Goal: Task Accomplishment & Management: Manage account settings

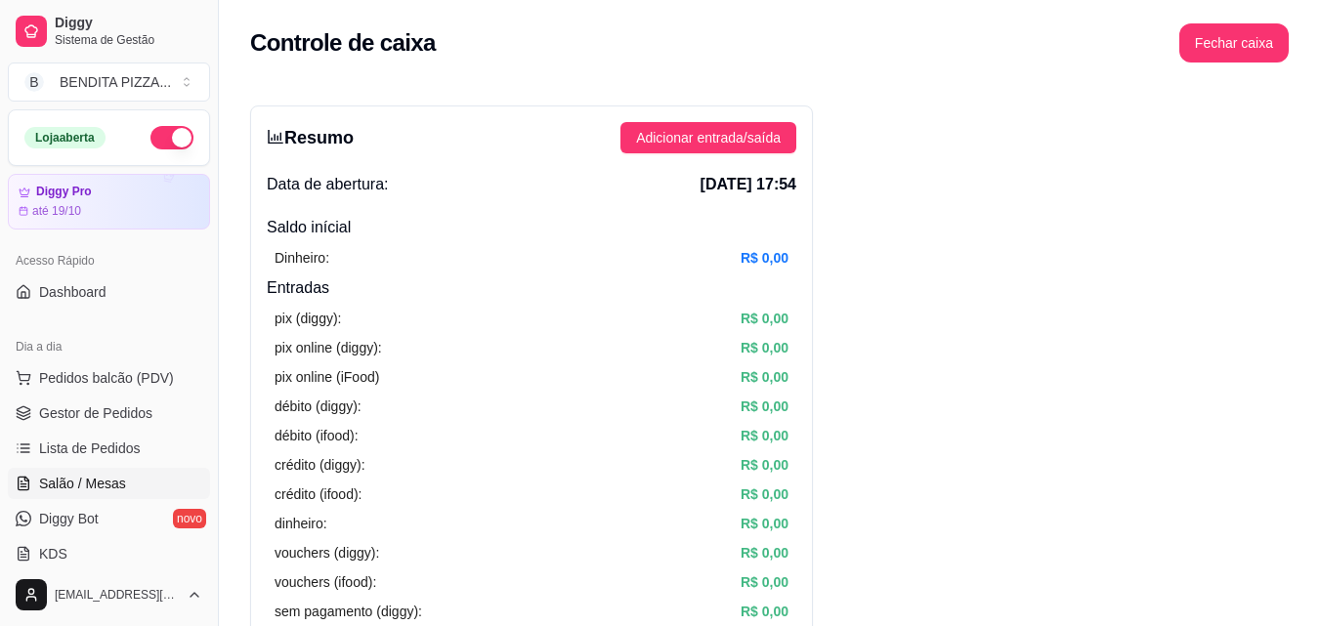
click at [123, 480] on link "Salão / Mesas" at bounding box center [109, 483] width 202 height 31
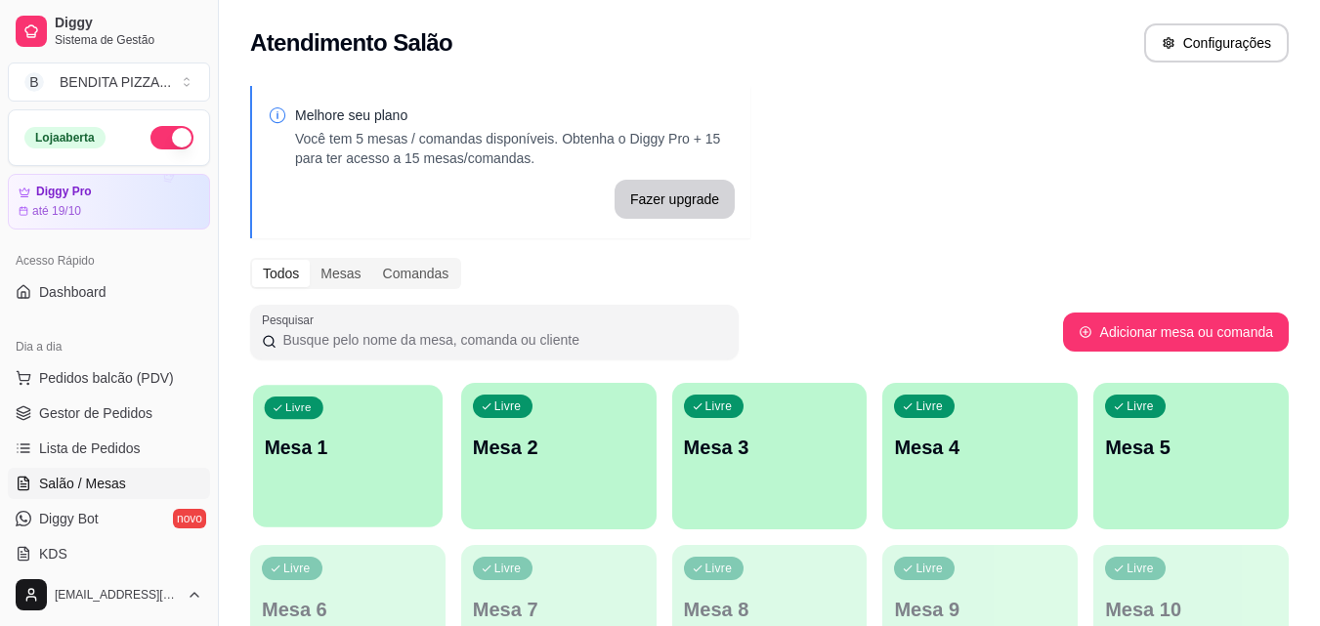
click at [317, 458] on p "Mesa 1" at bounding box center [348, 448] width 167 height 26
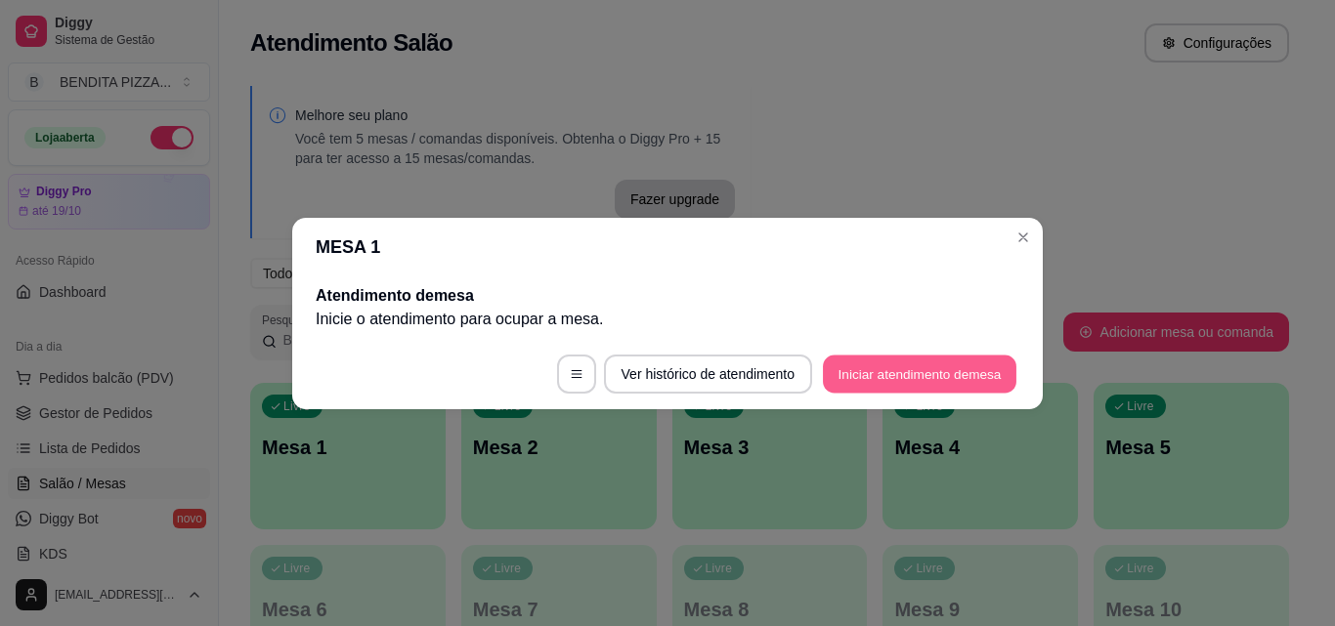
click at [932, 371] on button "Iniciar atendimento de mesa" at bounding box center [919, 374] width 193 height 38
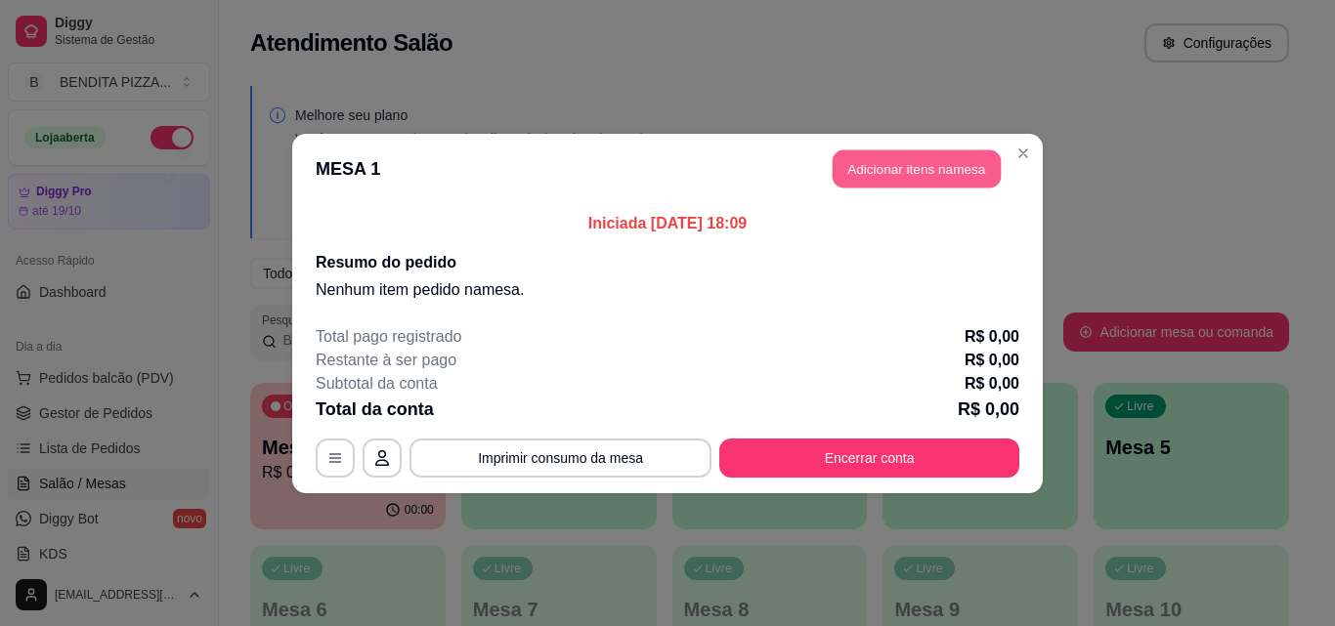
click at [941, 167] on button "Adicionar itens na mesa" at bounding box center [916, 168] width 168 height 38
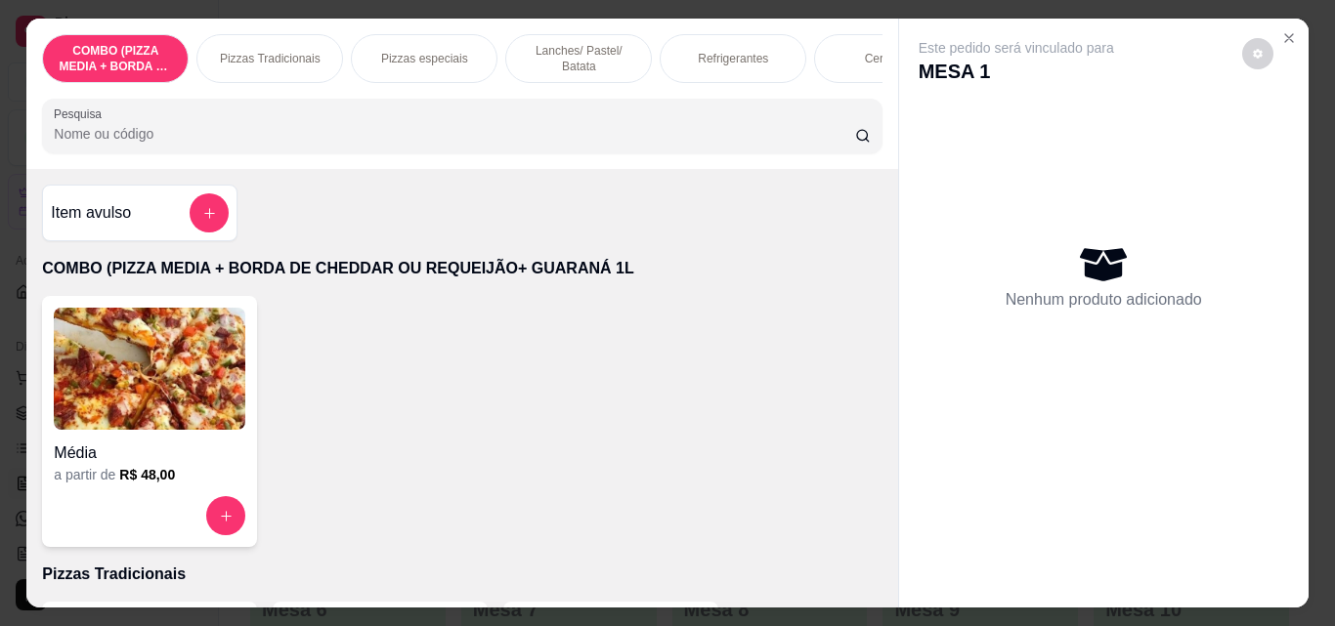
click at [263, 51] on p "Pizzas Tradicionais" at bounding box center [270, 59] width 101 height 16
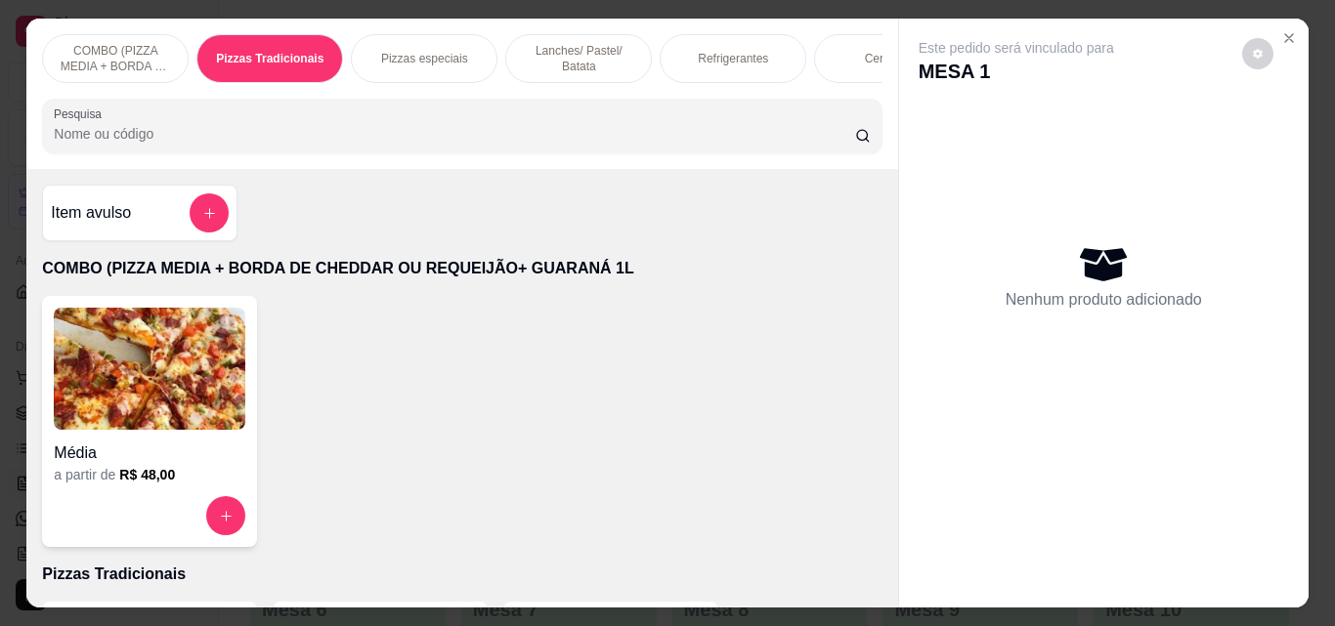
scroll to position [51, 0]
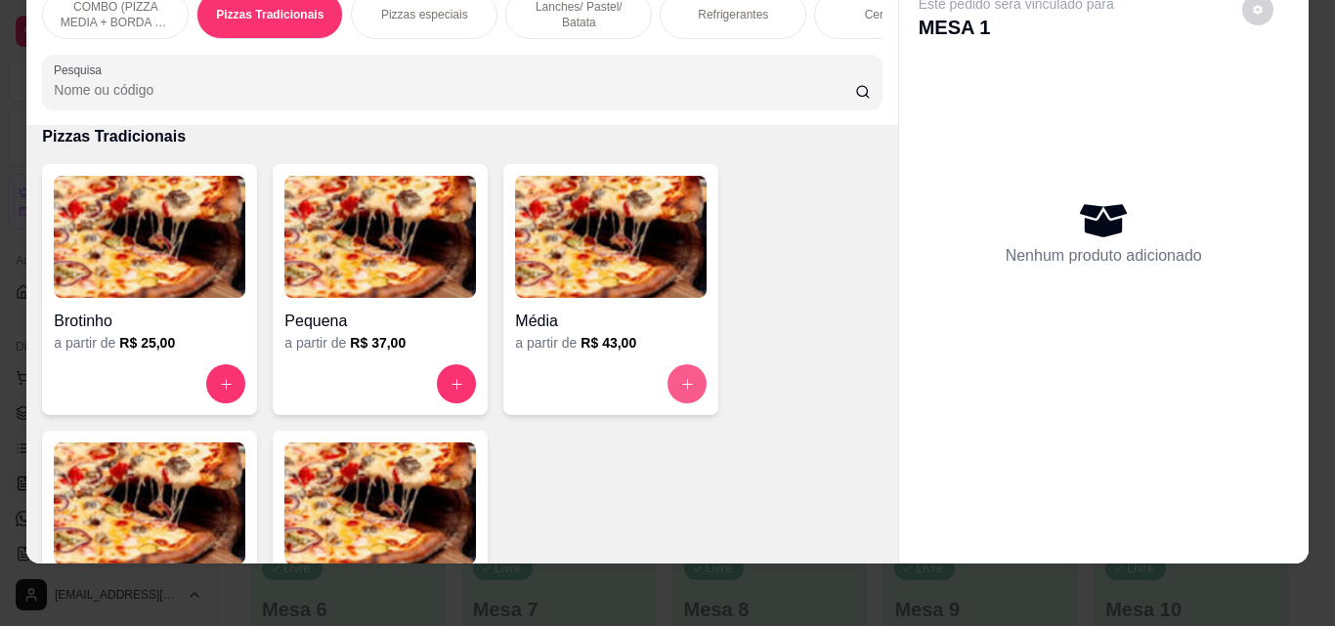
click at [680, 380] on icon "increase-product-quantity" at bounding box center [687, 384] width 15 height 15
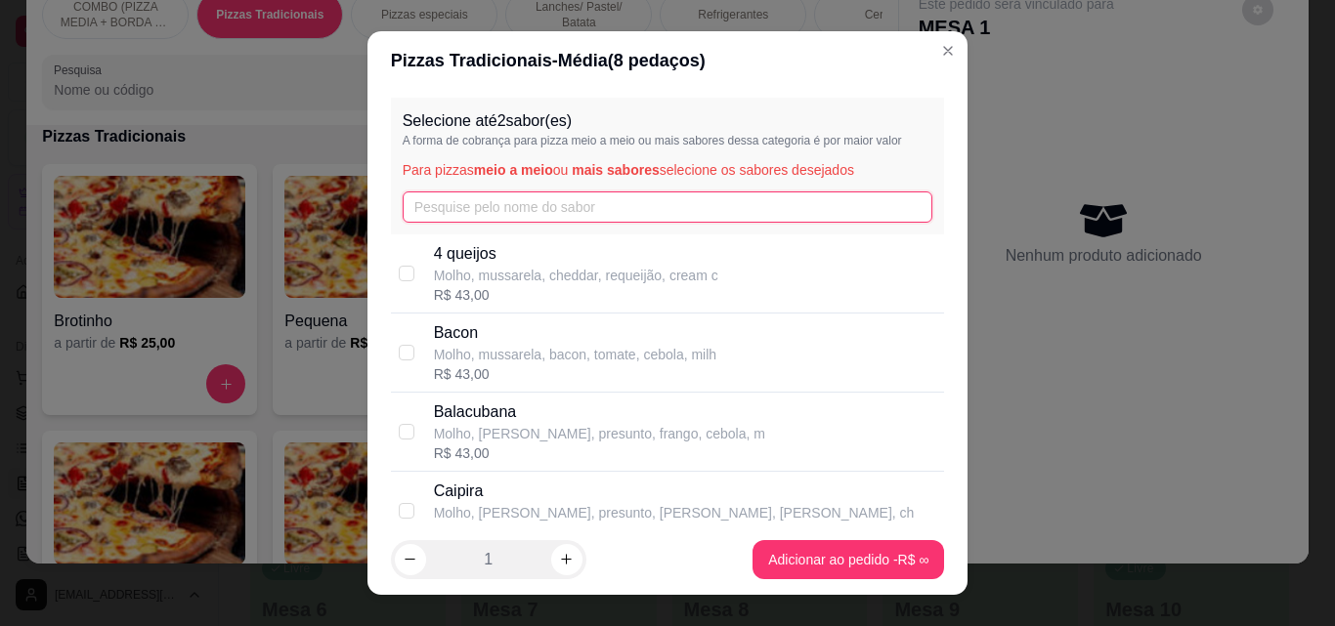
click at [629, 216] on input "text" at bounding box center [668, 207] width 531 height 31
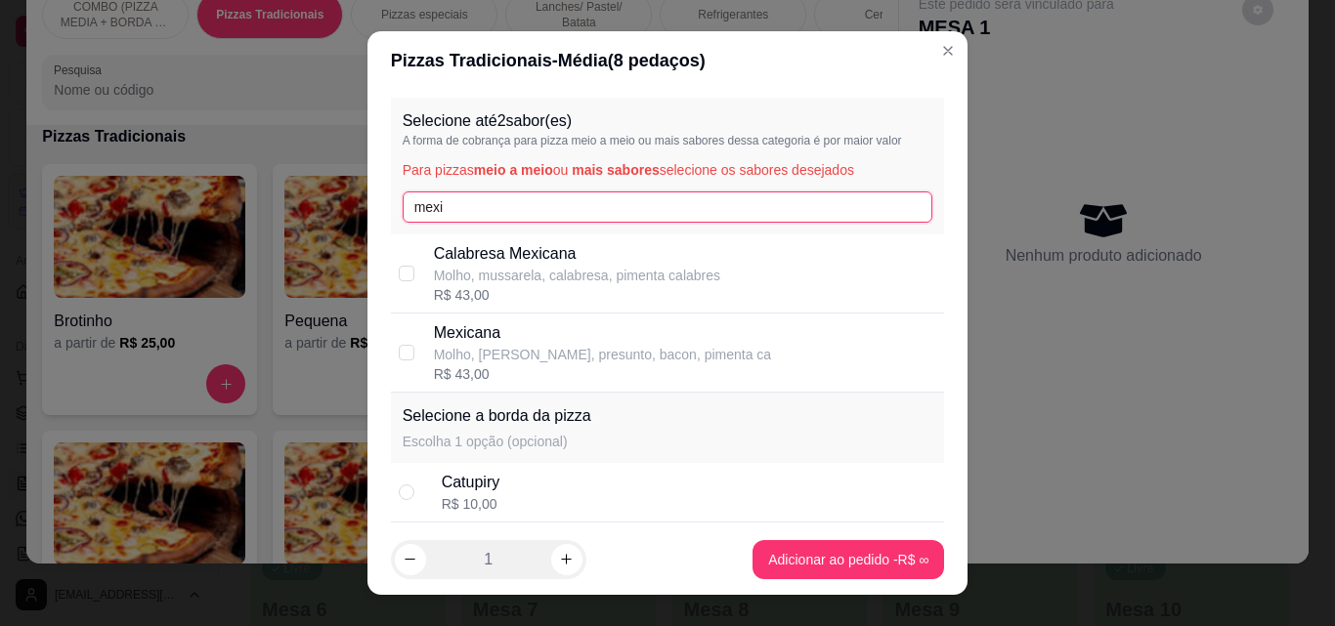
type input "mexi"
click at [530, 350] on p "Molho, [PERSON_NAME], presunto, bacon, pimenta ca" at bounding box center [603, 355] width 338 height 20
checkbox input "true"
click at [469, 209] on input "mexi" at bounding box center [668, 207] width 531 height 31
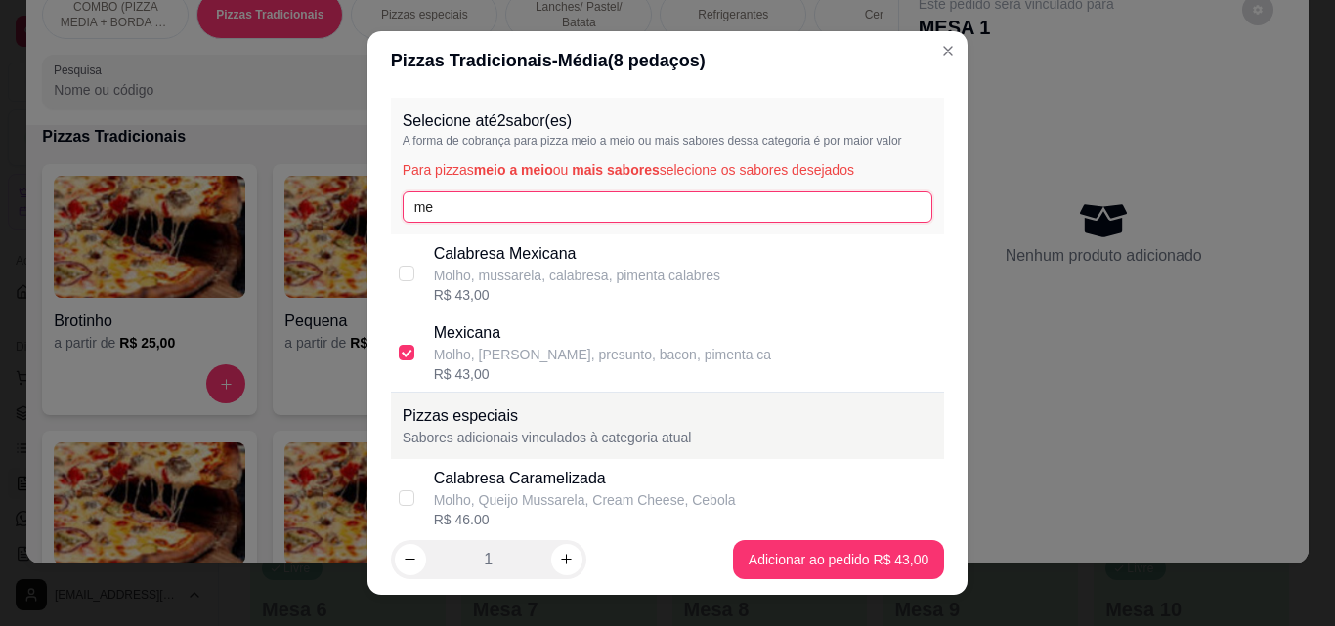
type input "m"
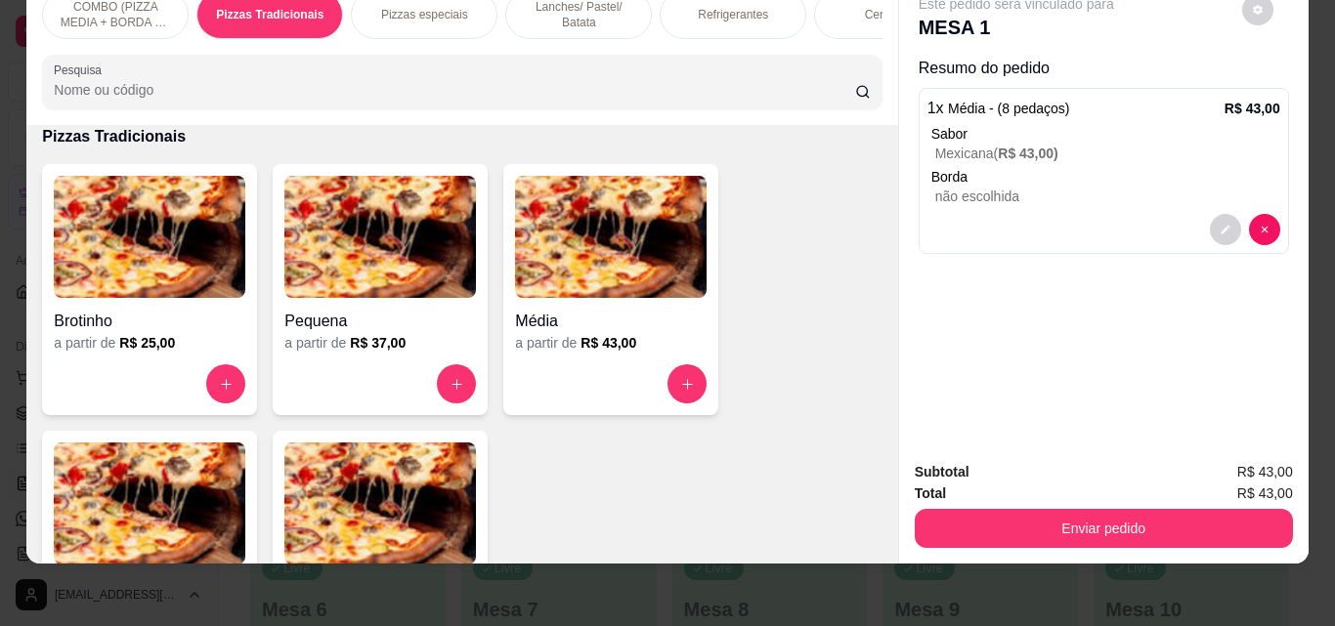
click at [730, 15] on div "Refrigerantes" at bounding box center [733, 14] width 147 height 49
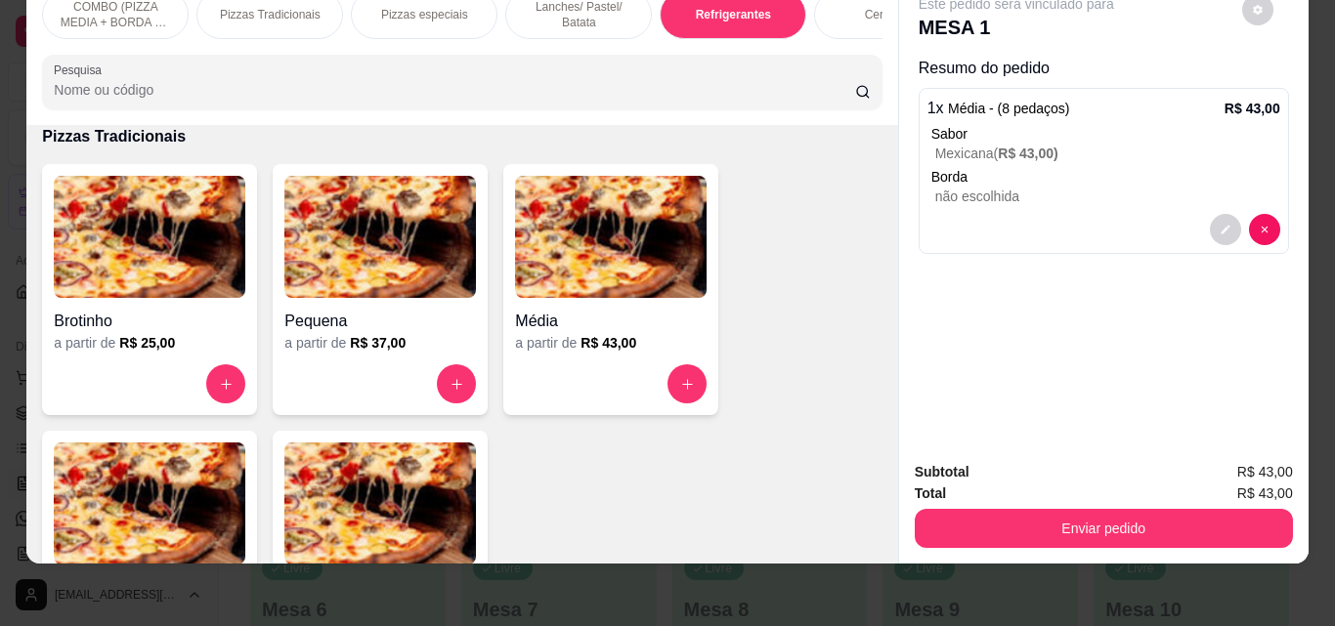
scroll to position [3017, 0]
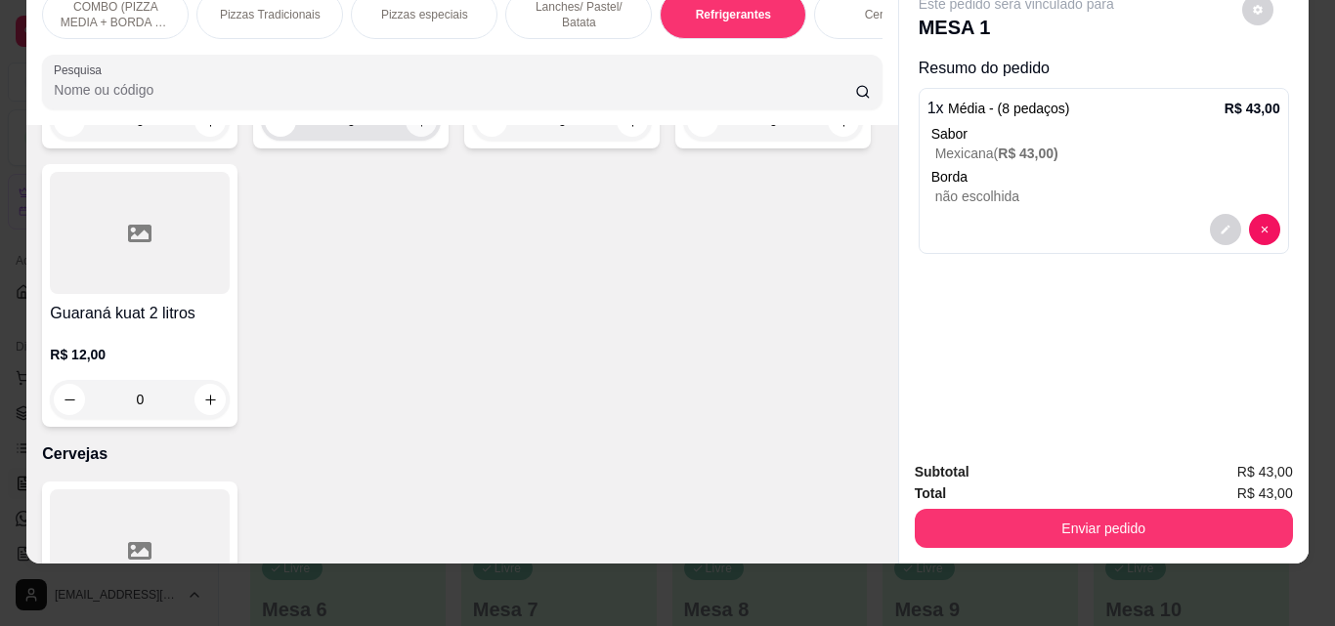
click at [415, 129] on icon "increase-product-quantity" at bounding box center [421, 121] width 15 height 15
type input "1"
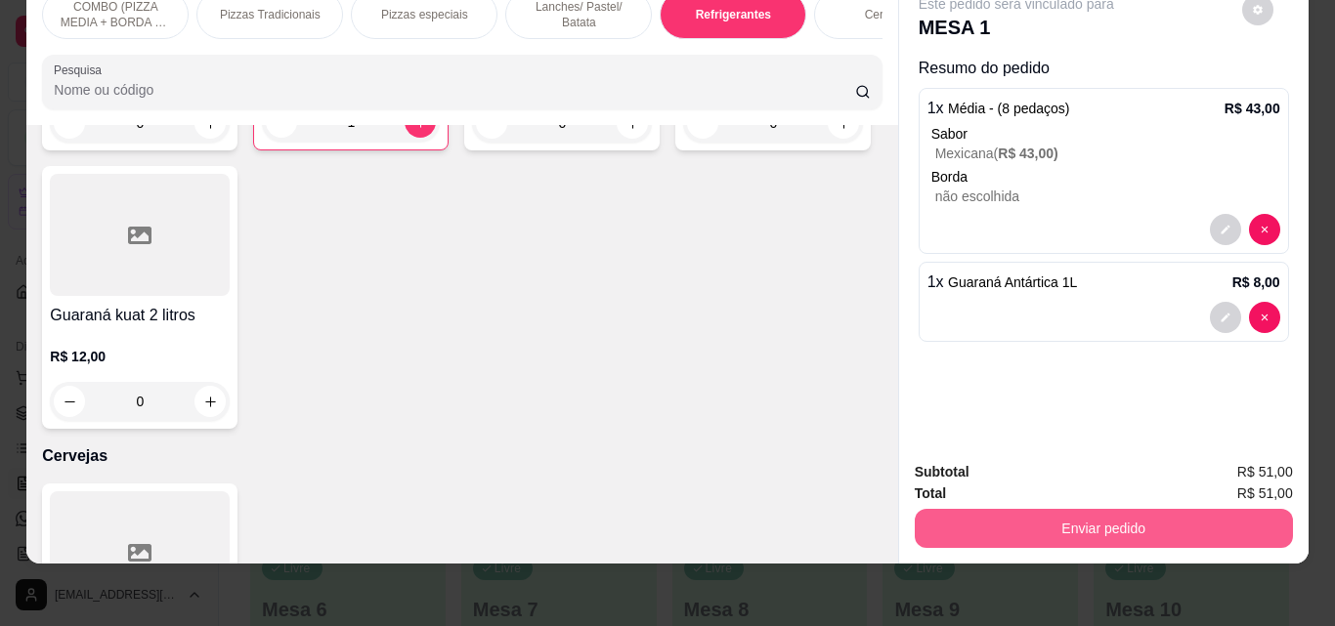
click at [990, 514] on button "Enviar pedido" at bounding box center [1104, 528] width 378 height 39
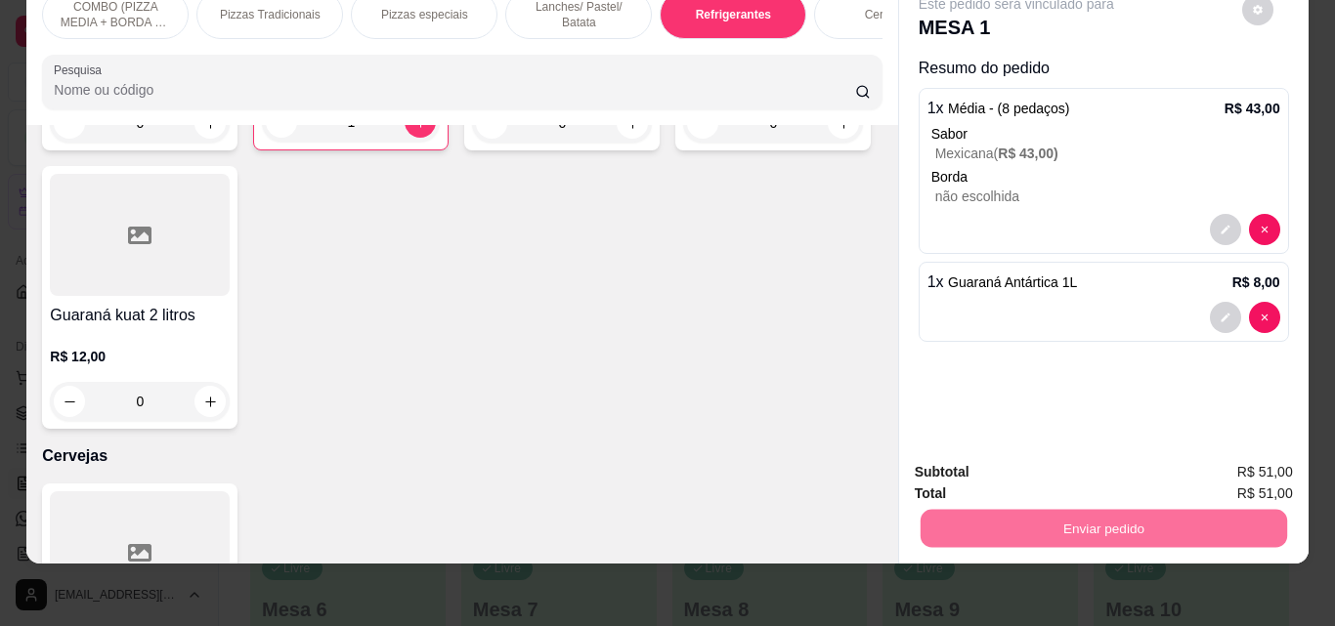
click at [985, 454] on button "Não registrar e enviar pedido" at bounding box center [1038, 466] width 197 height 36
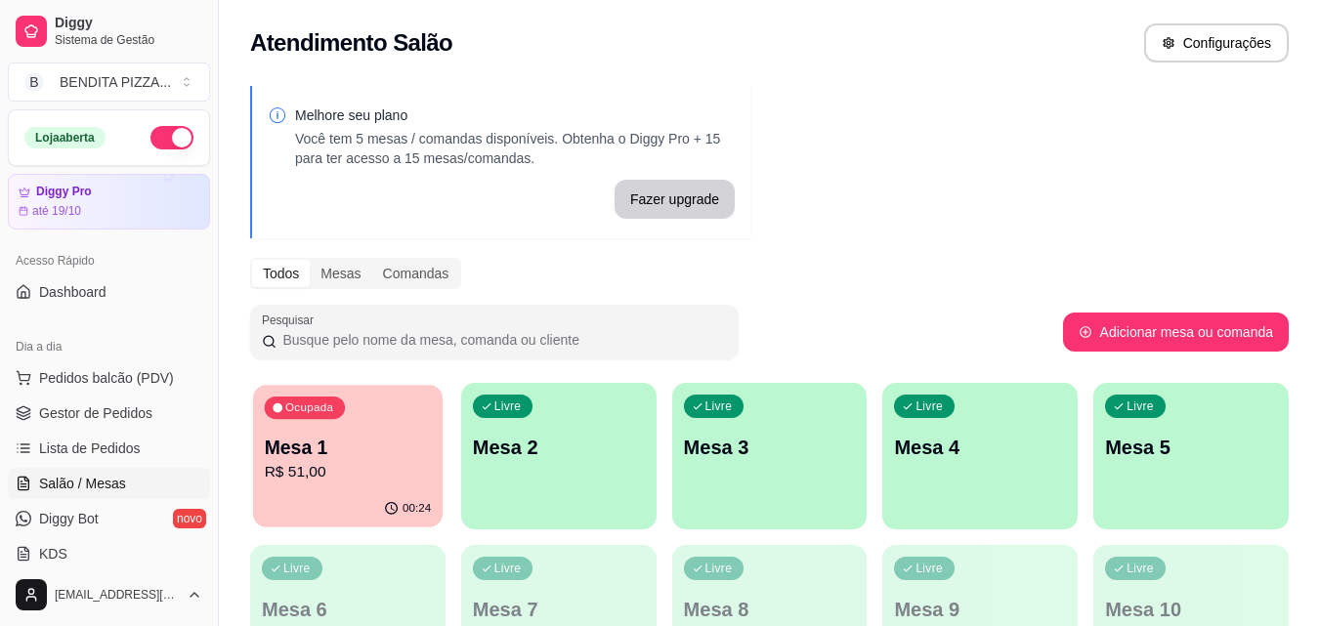
click at [379, 479] on p "R$ 51,00" at bounding box center [348, 472] width 167 height 22
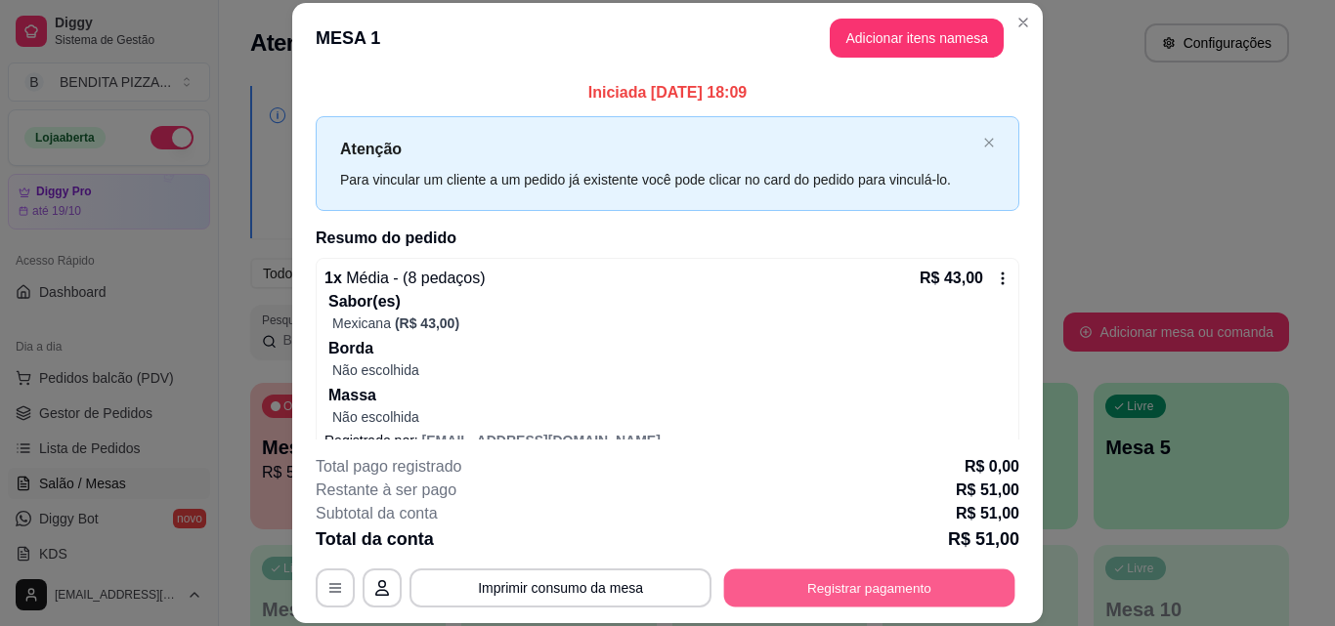
click at [834, 605] on button "Registrar pagamento" at bounding box center [869, 588] width 291 height 38
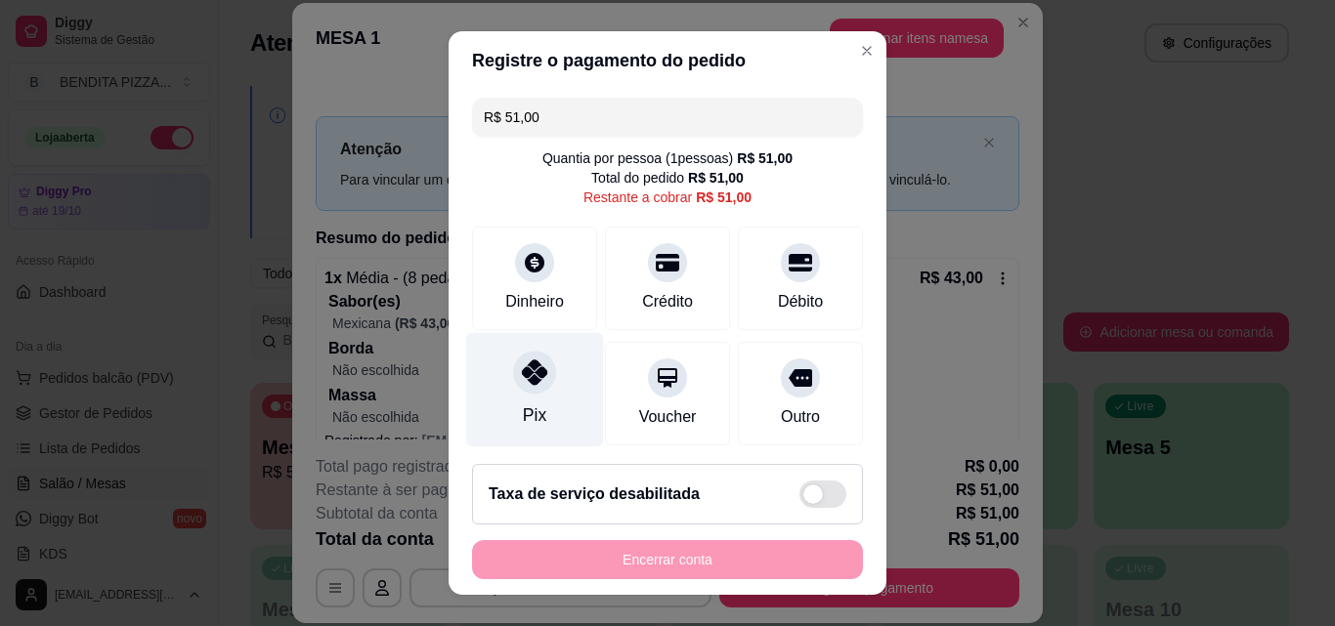
click at [543, 381] on div "Pix" at bounding box center [535, 390] width 138 height 114
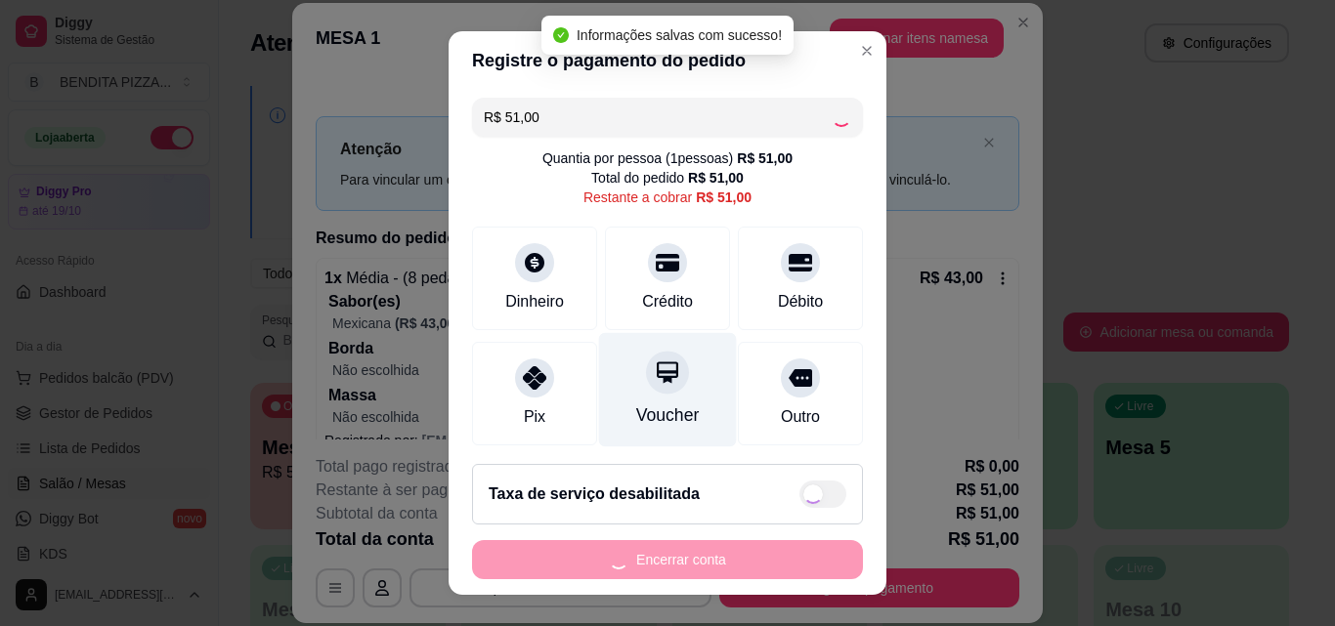
type input "R$ 0,00"
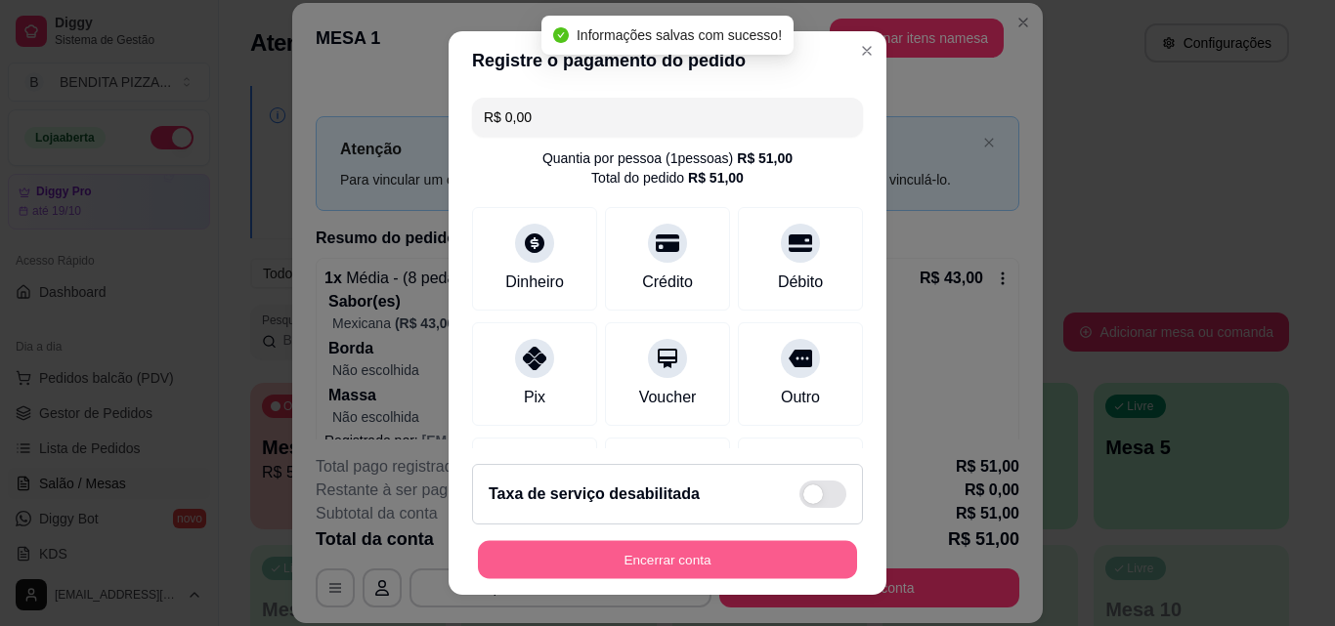
click at [688, 561] on button "Encerrar conta" at bounding box center [667, 560] width 379 height 38
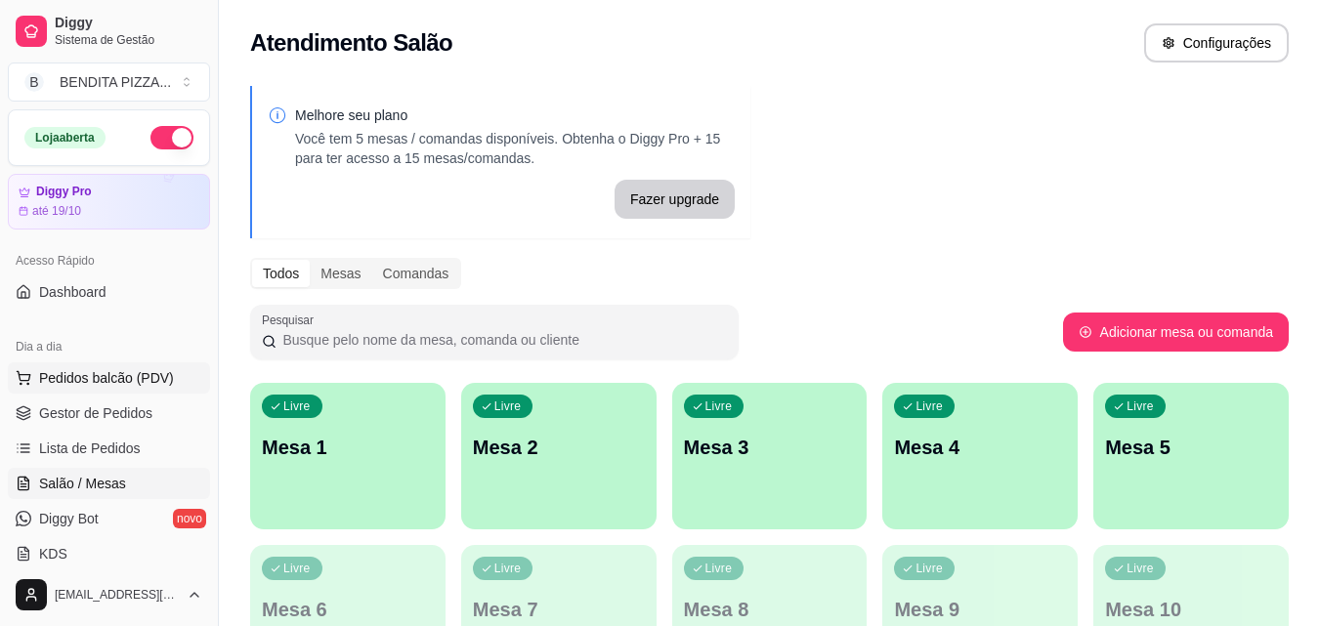
click at [110, 387] on span "Pedidos balcão (PDV)" at bounding box center [106, 378] width 135 height 20
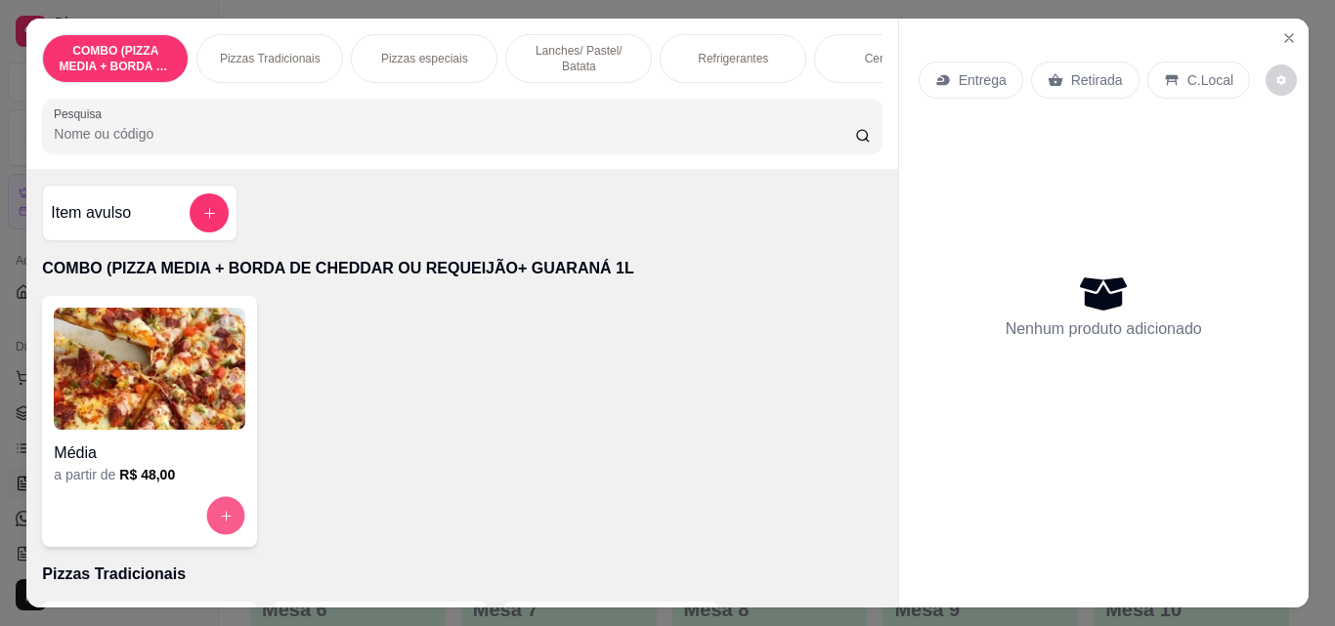
click at [210, 527] on button "increase-product-quantity" at bounding box center [226, 516] width 38 height 38
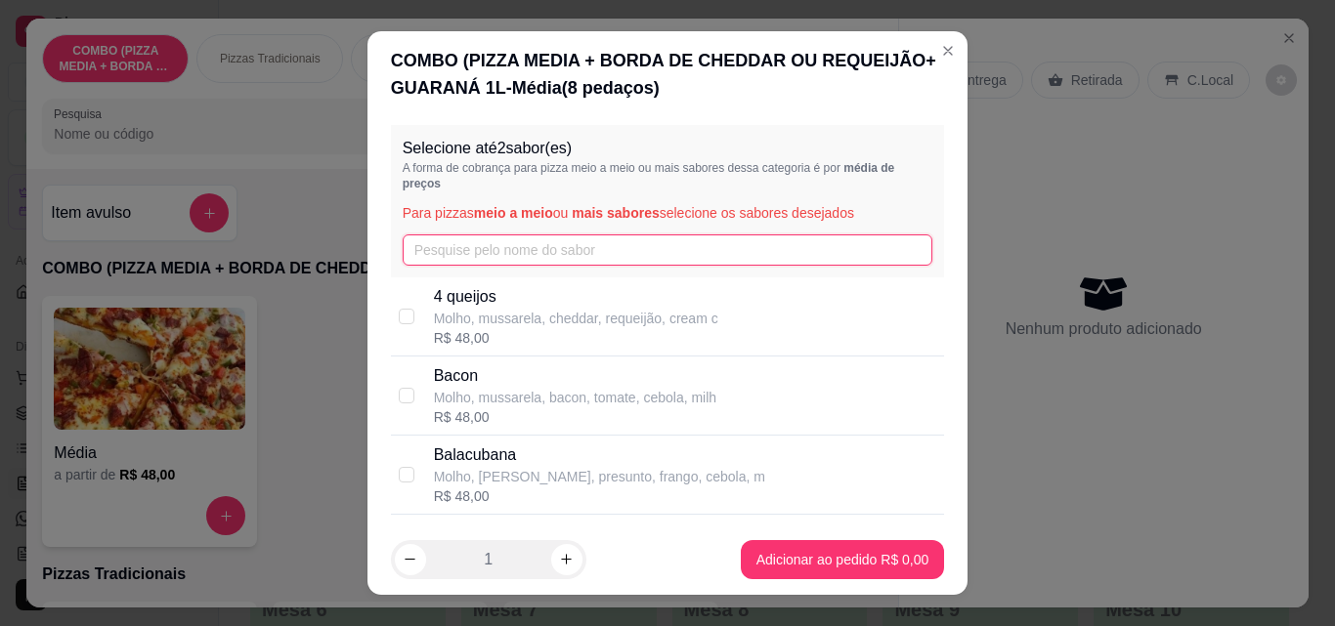
click at [583, 257] on input "text" at bounding box center [668, 250] width 531 height 31
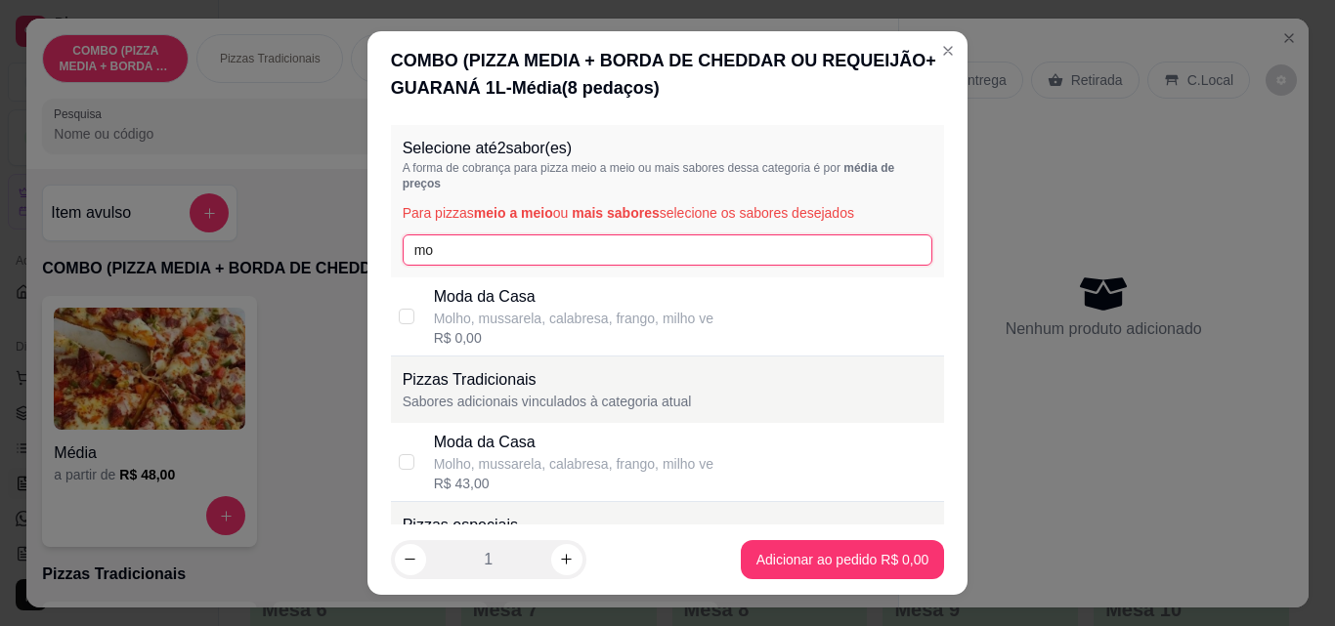
type input "mo"
click at [570, 300] on p "Moda da Casa" at bounding box center [573, 296] width 279 height 23
checkbox input "false"
click at [448, 433] on div "Moda da Casa" at bounding box center [573, 442] width 279 height 23
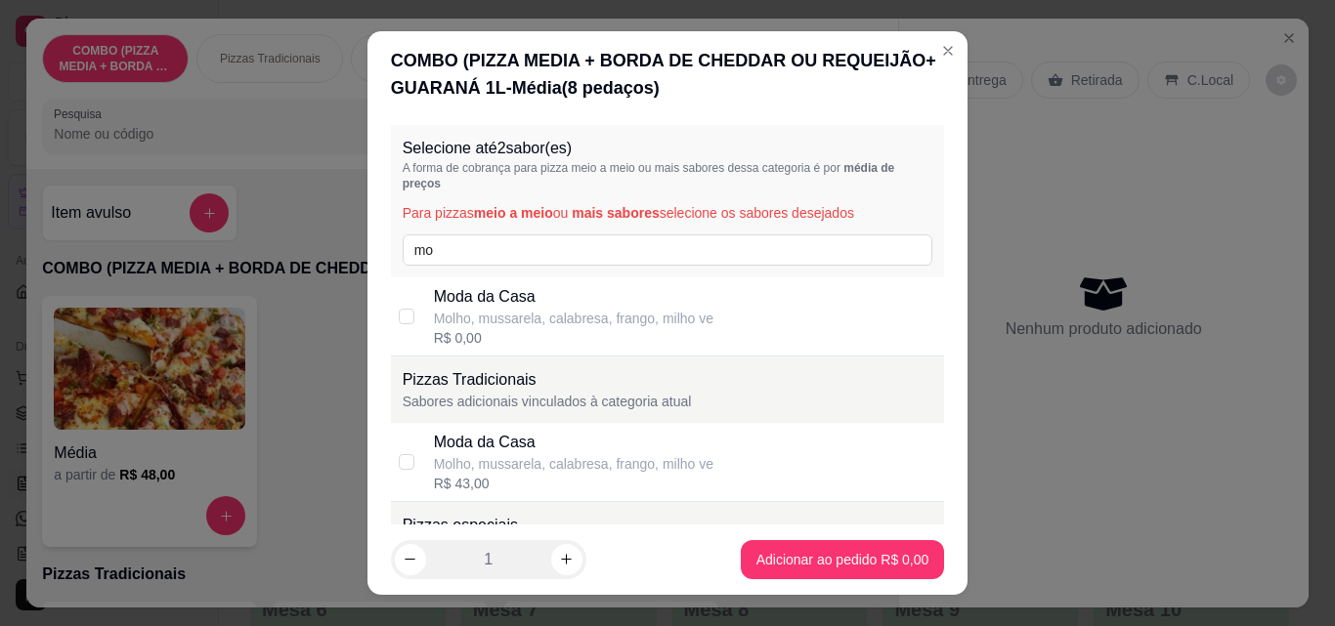
checkbox input "true"
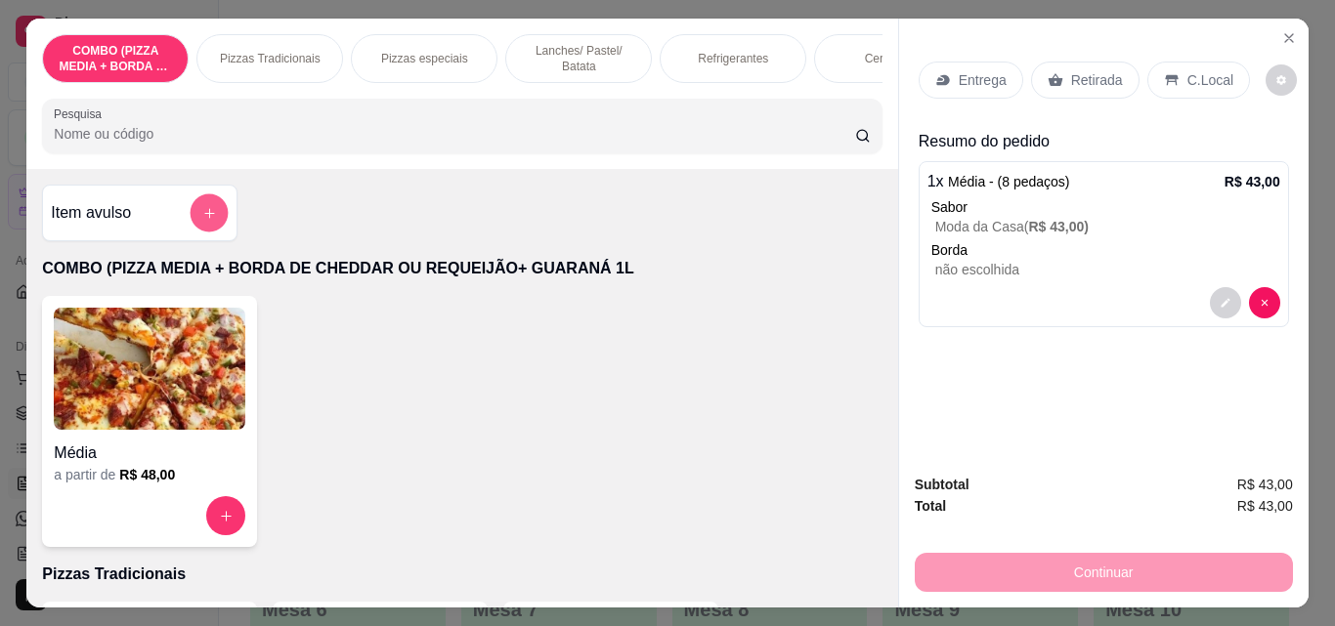
click at [212, 213] on button "add-separate-item" at bounding box center [210, 213] width 38 height 38
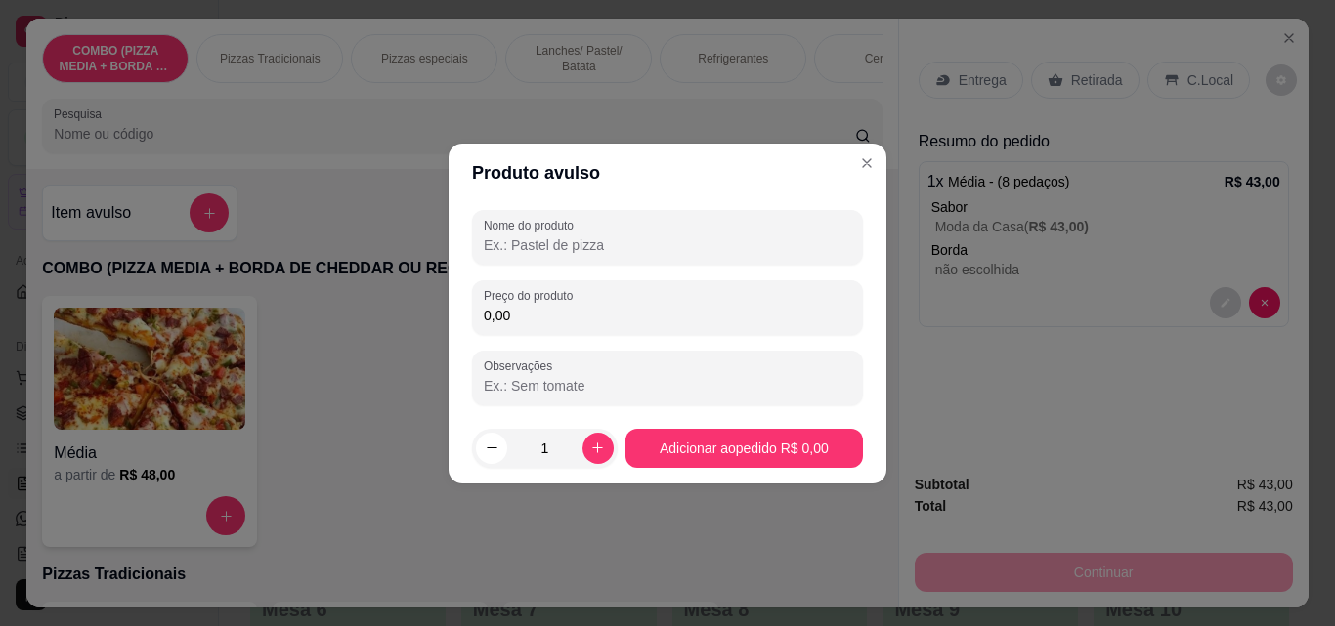
click at [579, 323] on input "0,00" at bounding box center [667, 316] width 367 height 20
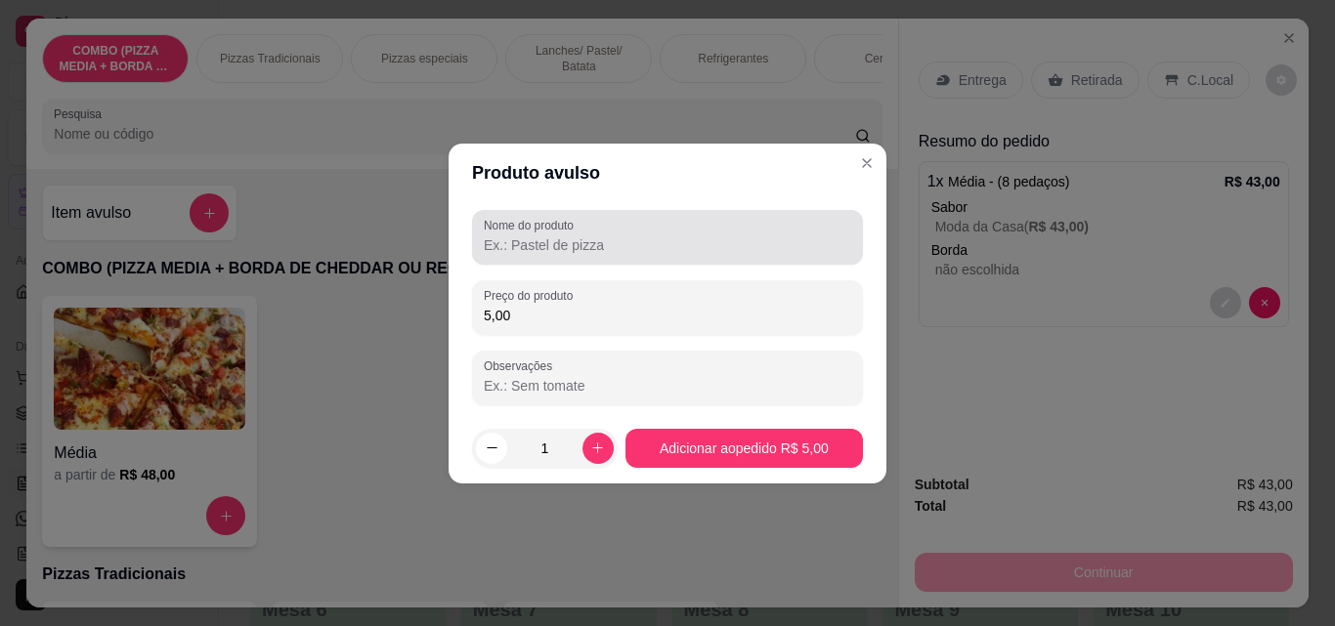
type input "5,00"
click at [513, 255] on div at bounding box center [667, 237] width 367 height 39
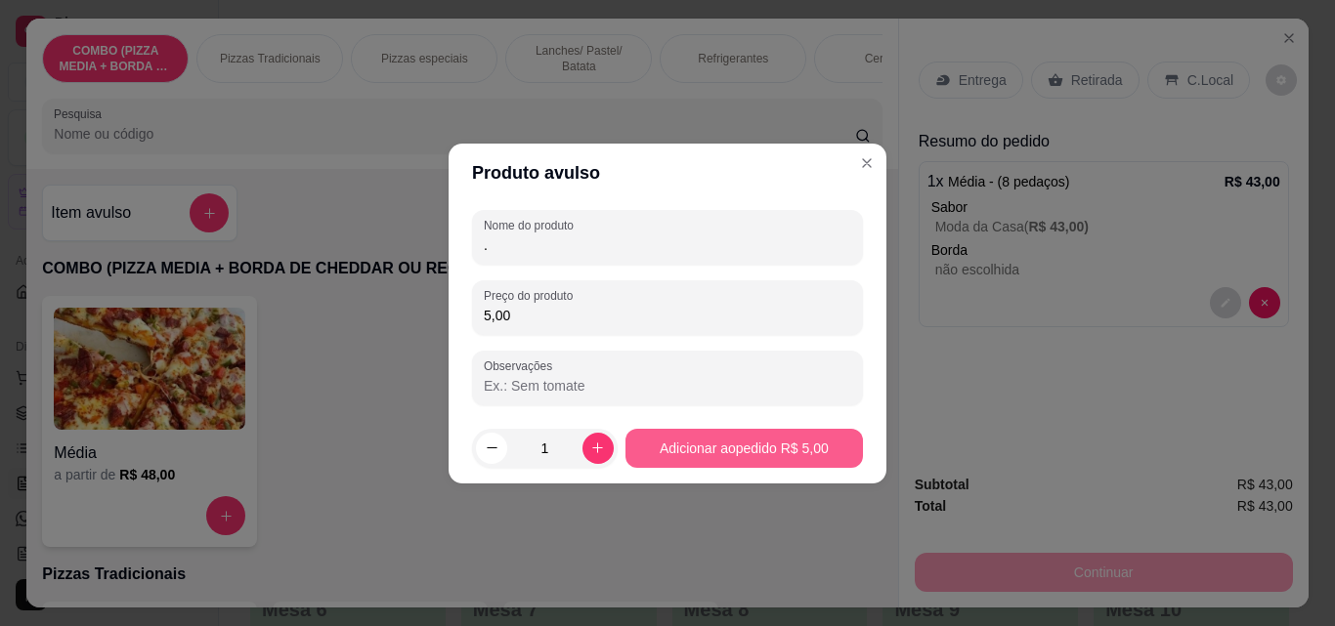
type input "."
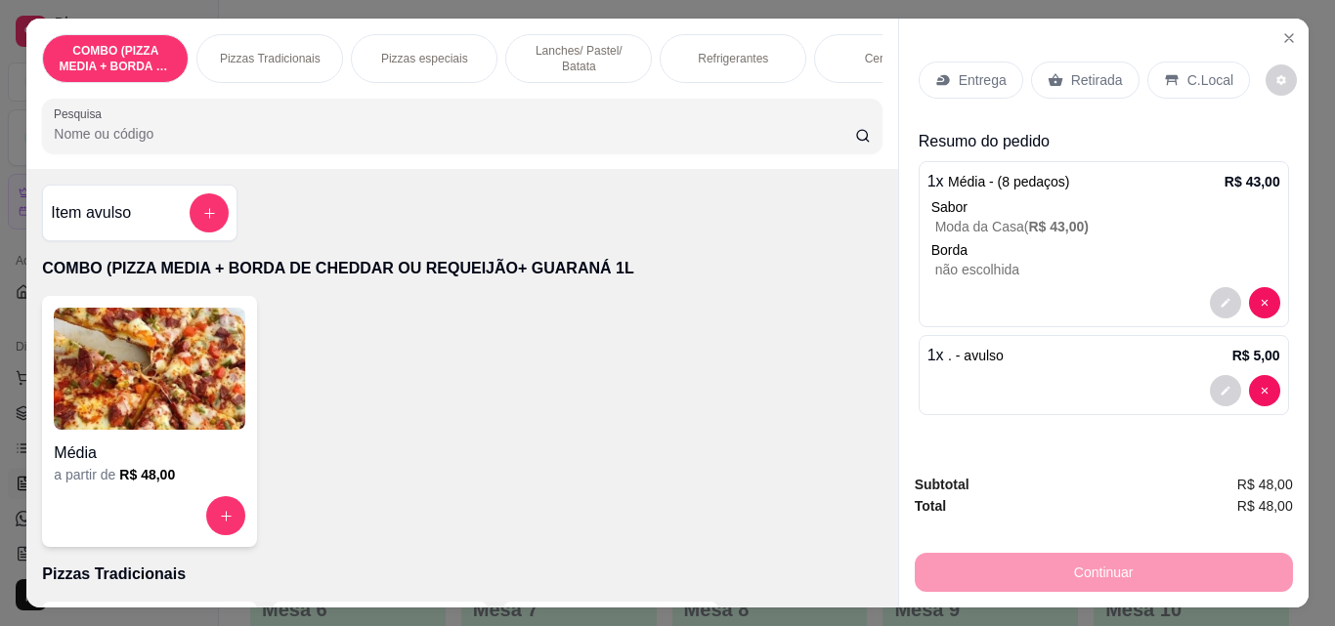
click at [941, 62] on div "Entrega" at bounding box center [970, 80] width 105 height 37
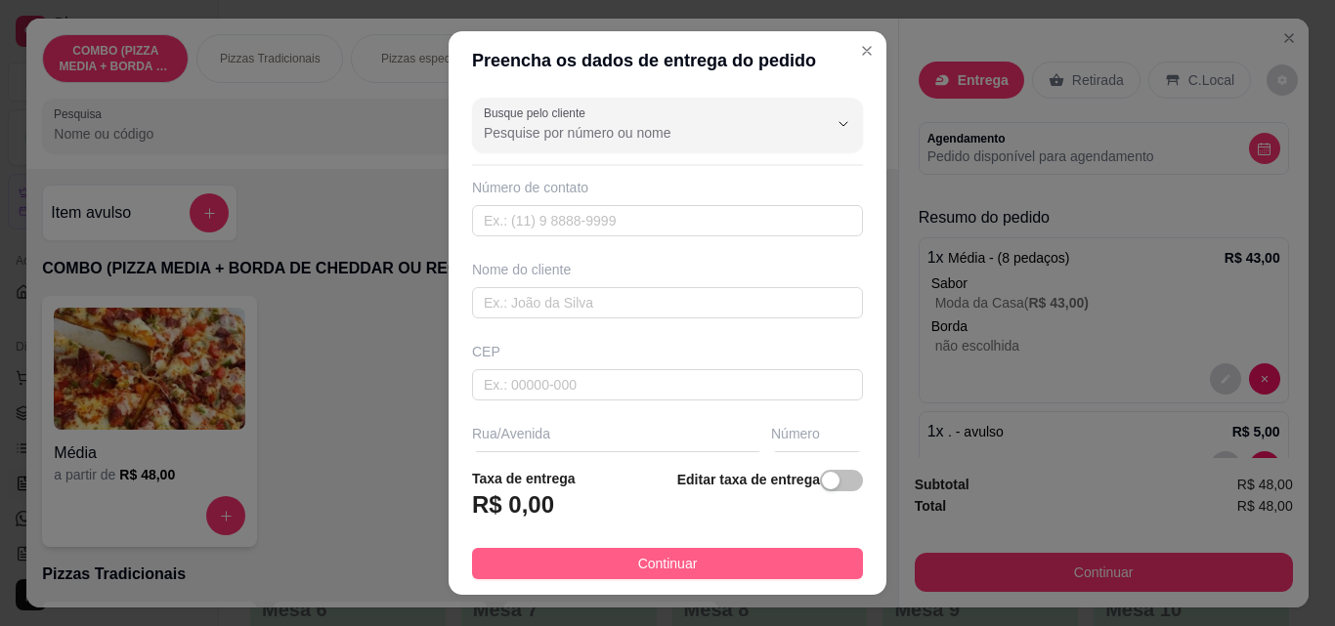
click at [750, 550] on button "Continuar" at bounding box center [667, 563] width 391 height 31
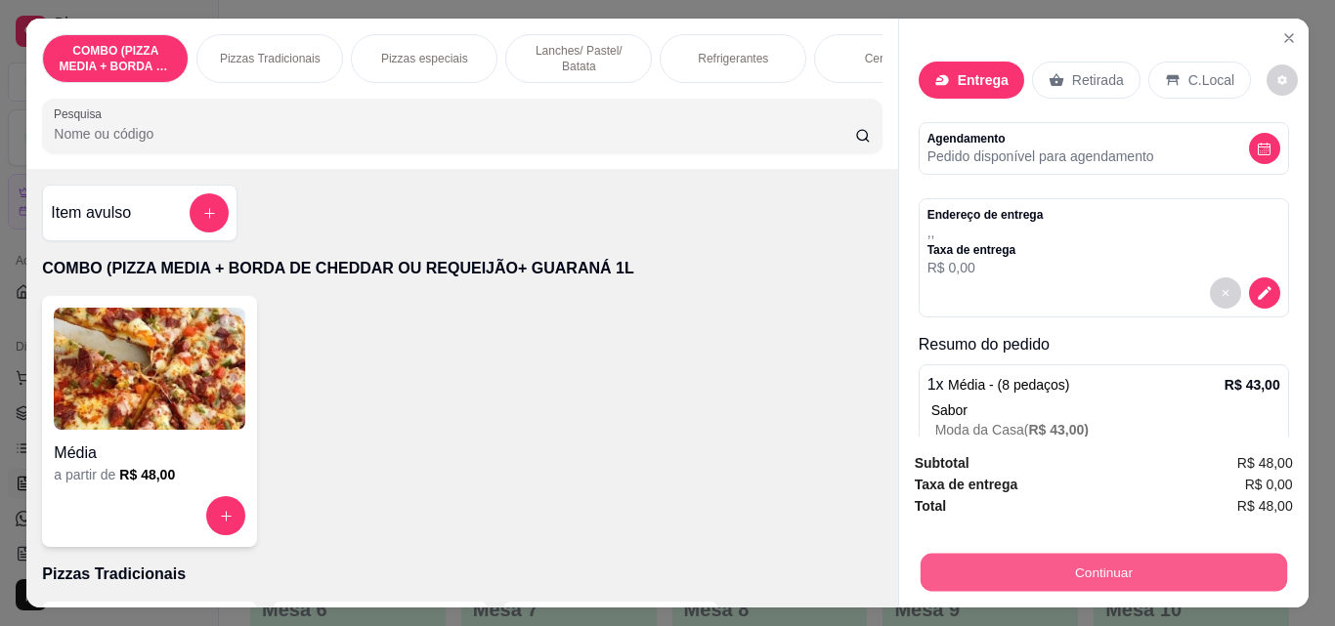
click at [1031, 562] on button "Continuar" at bounding box center [1102, 572] width 366 height 38
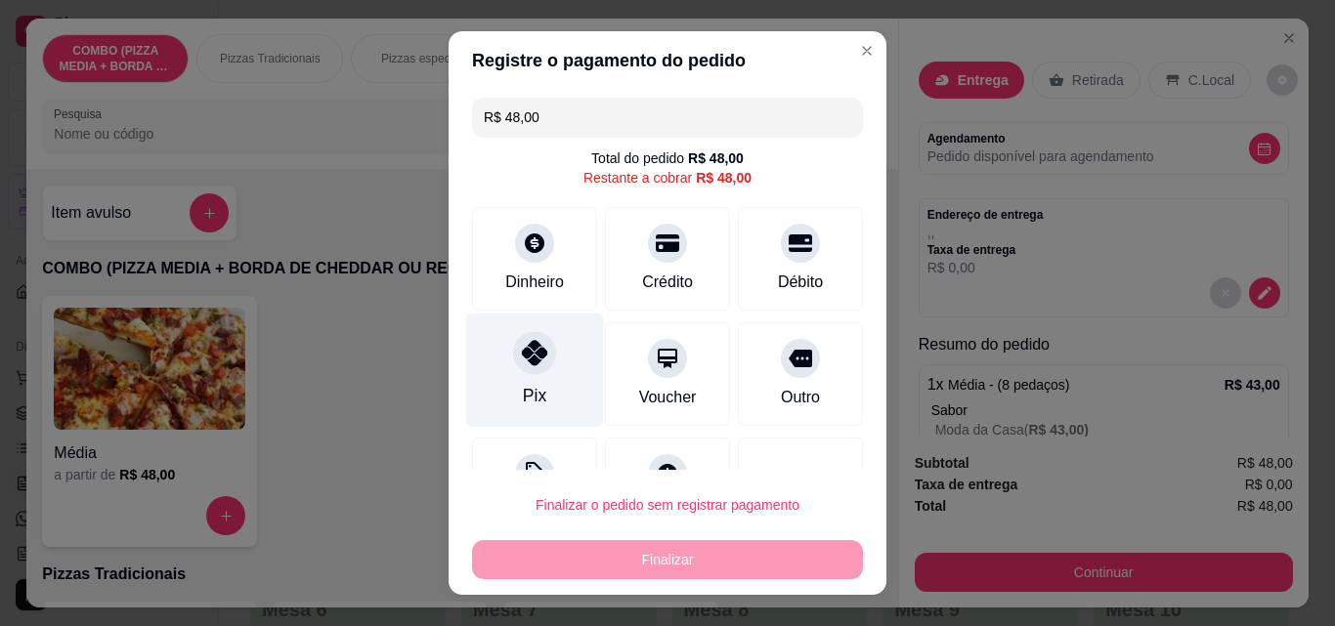
click at [542, 358] on div at bounding box center [534, 352] width 43 height 43
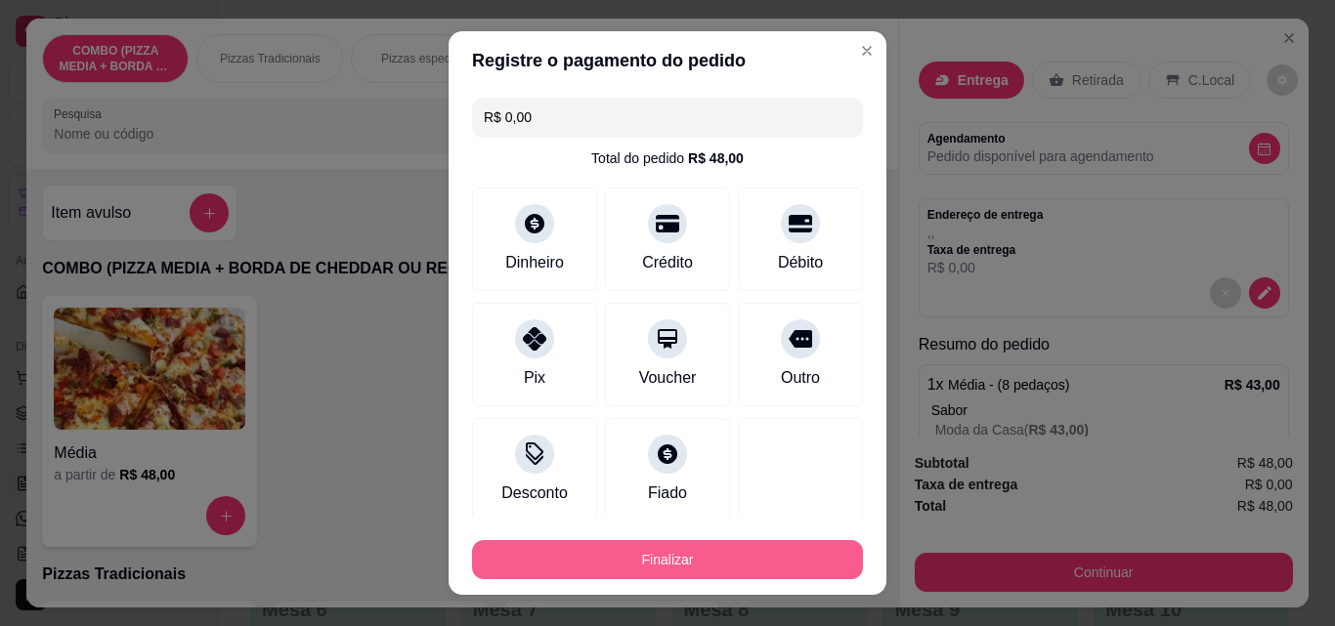
click at [641, 541] on button "Finalizar" at bounding box center [667, 559] width 391 height 39
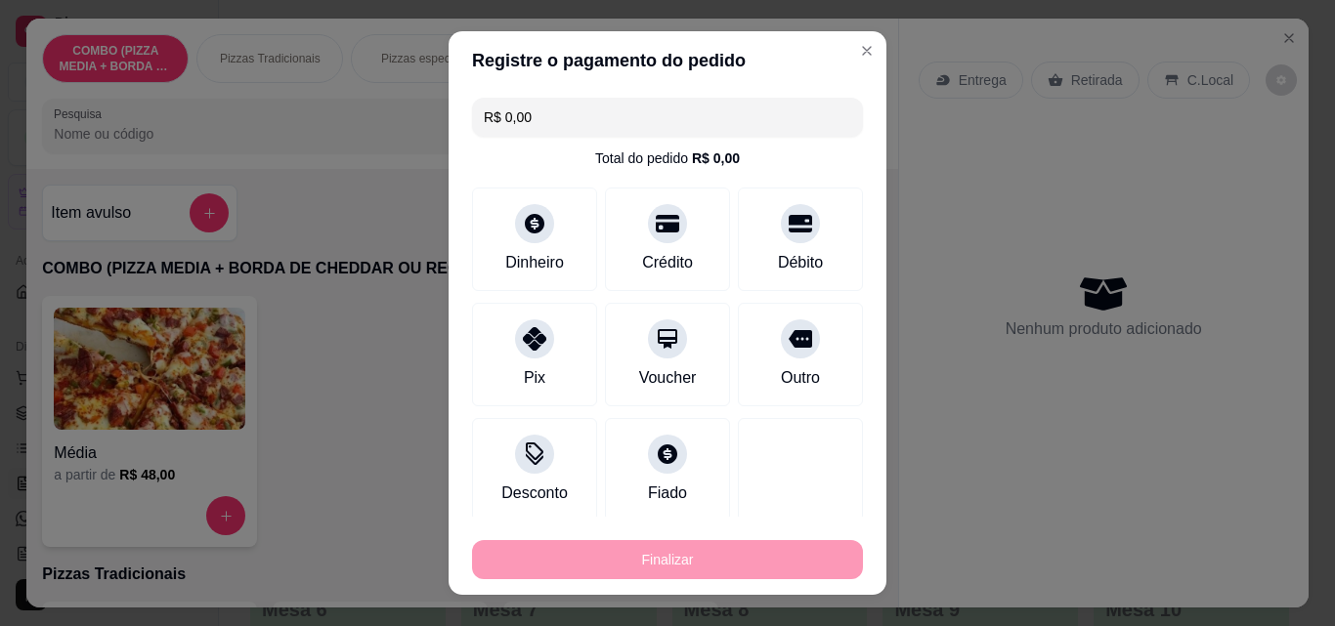
type input "-R$ 48,00"
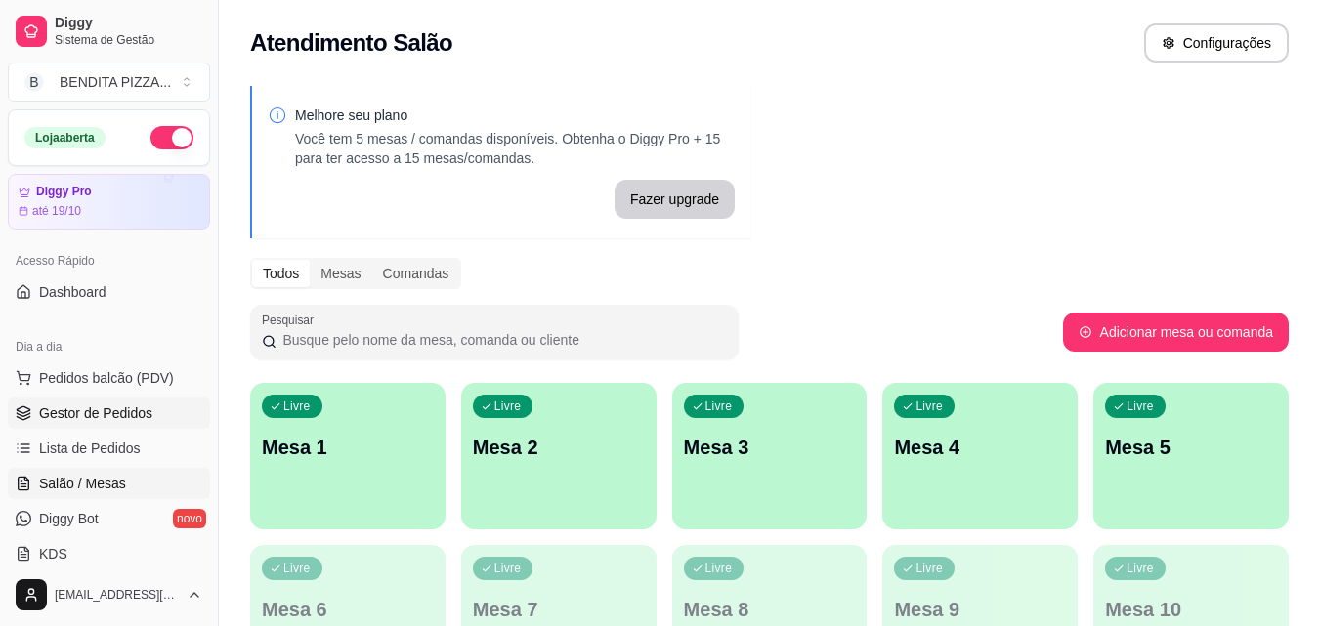
click at [97, 417] on span "Gestor de Pedidos" at bounding box center [95, 414] width 113 height 20
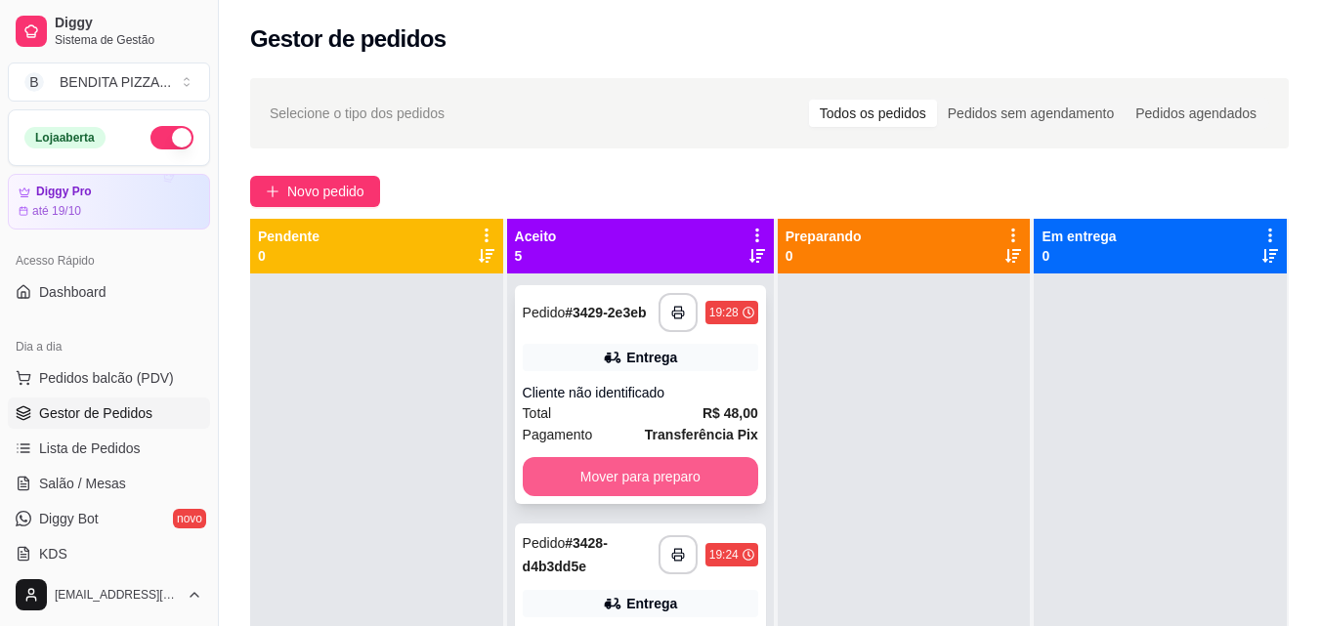
click at [611, 481] on button "Mover para preparo" at bounding box center [640, 476] width 235 height 39
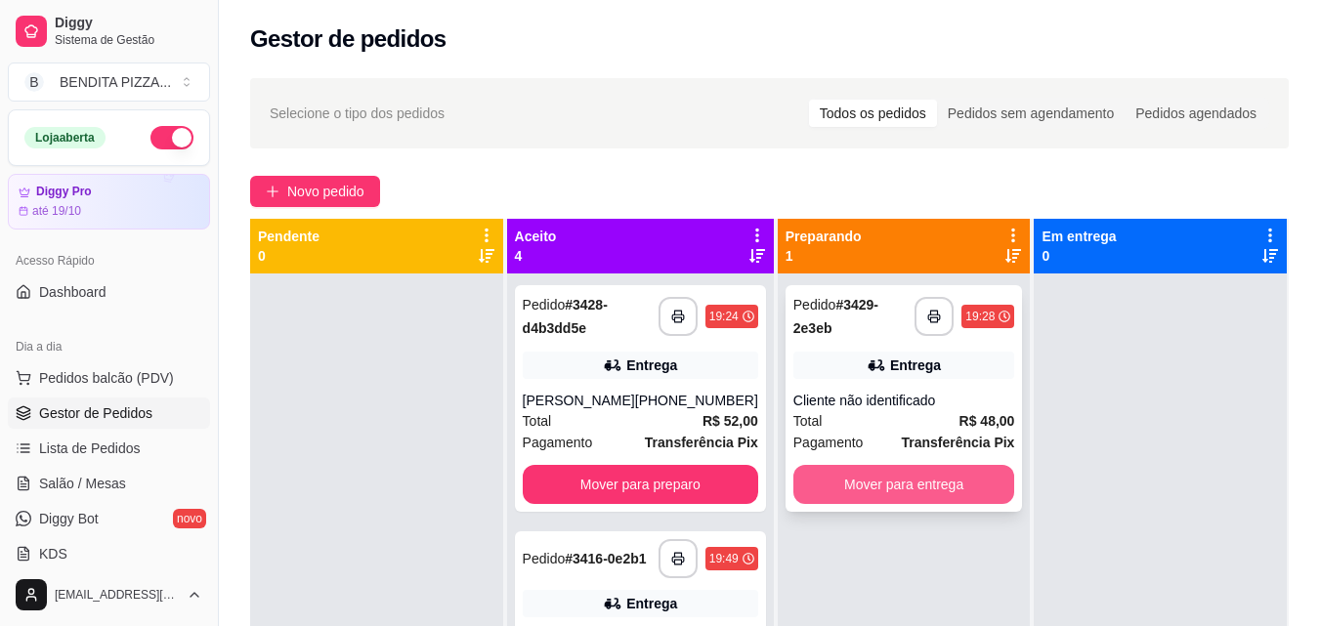
click at [877, 481] on button "Mover para entrega" at bounding box center [904, 484] width 222 height 39
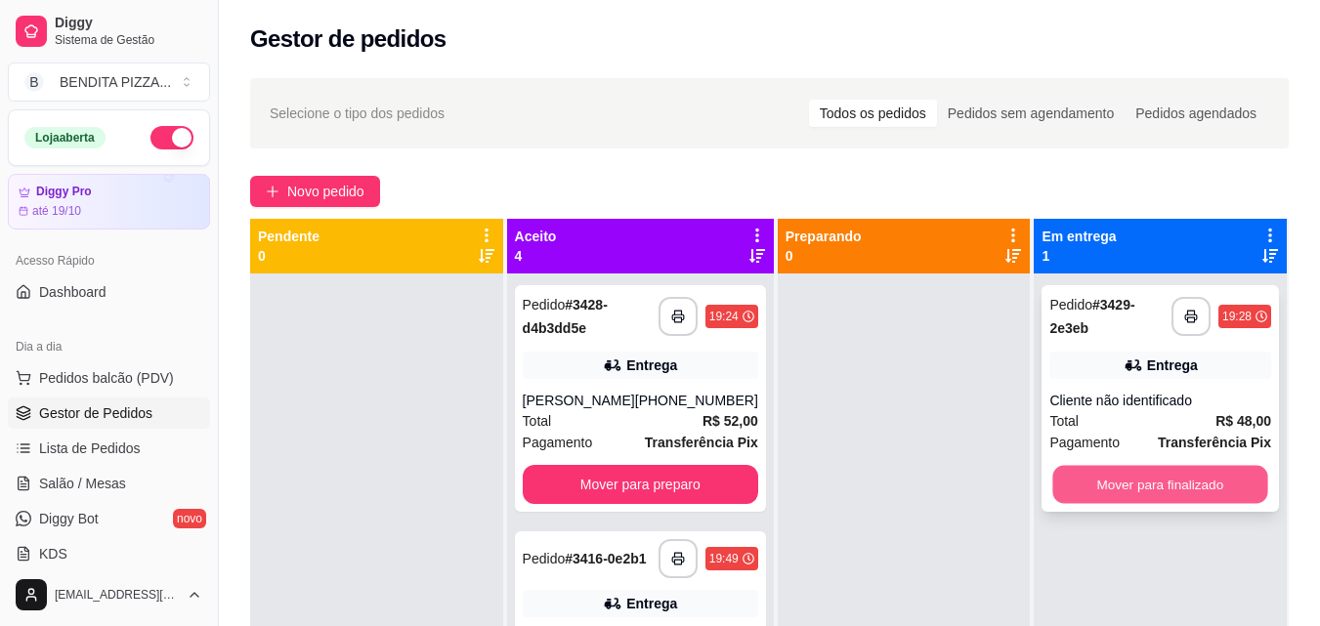
click at [1089, 483] on button "Mover para finalizado" at bounding box center [1160, 485] width 215 height 38
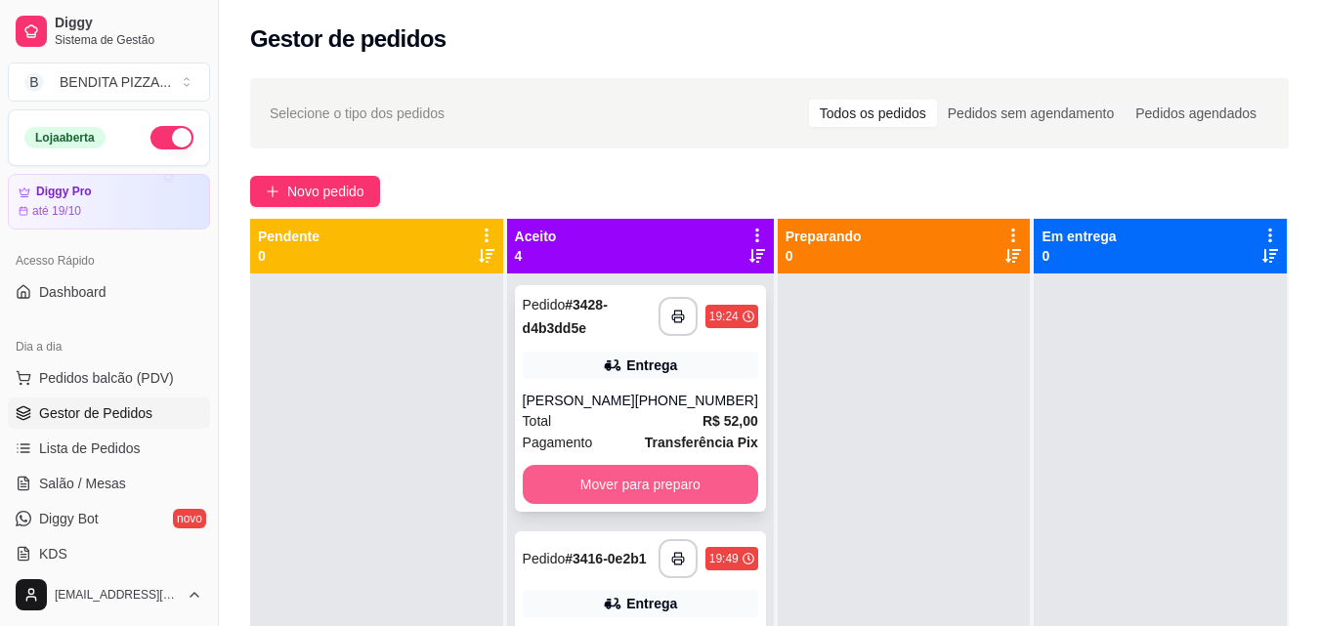
click at [635, 504] on button "Mover para preparo" at bounding box center [640, 484] width 235 height 39
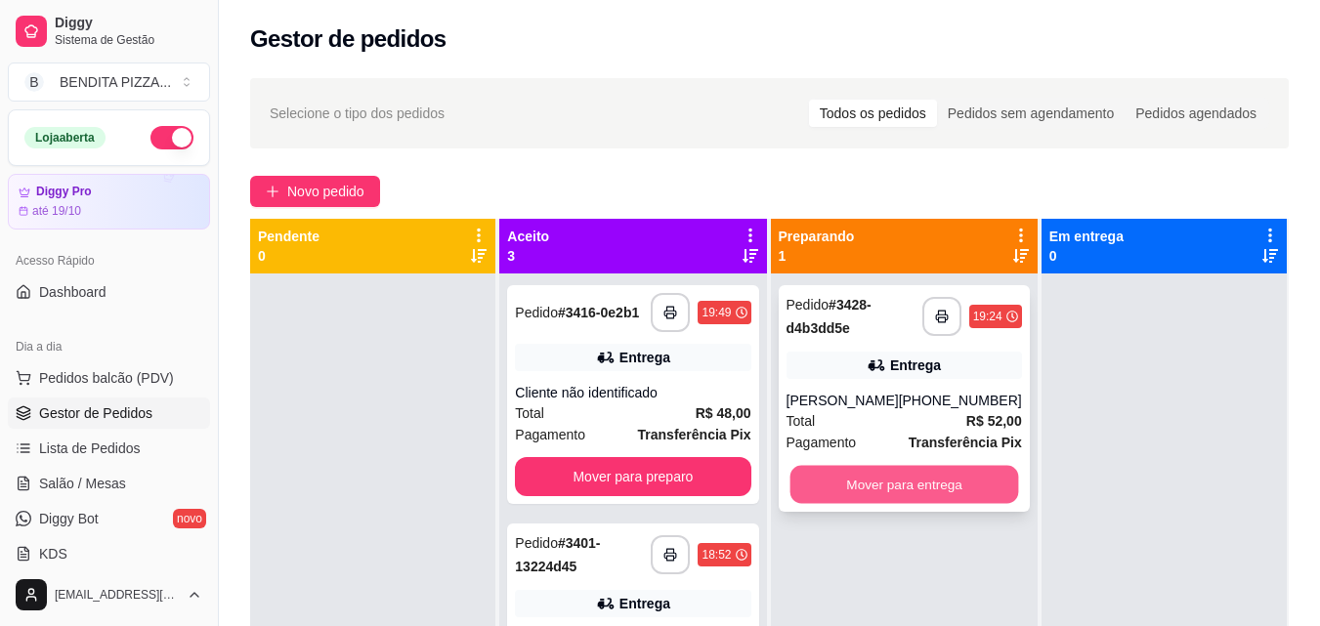
click at [862, 492] on button "Mover para entrega" at bounding box center [903, 485] width 229 height 38
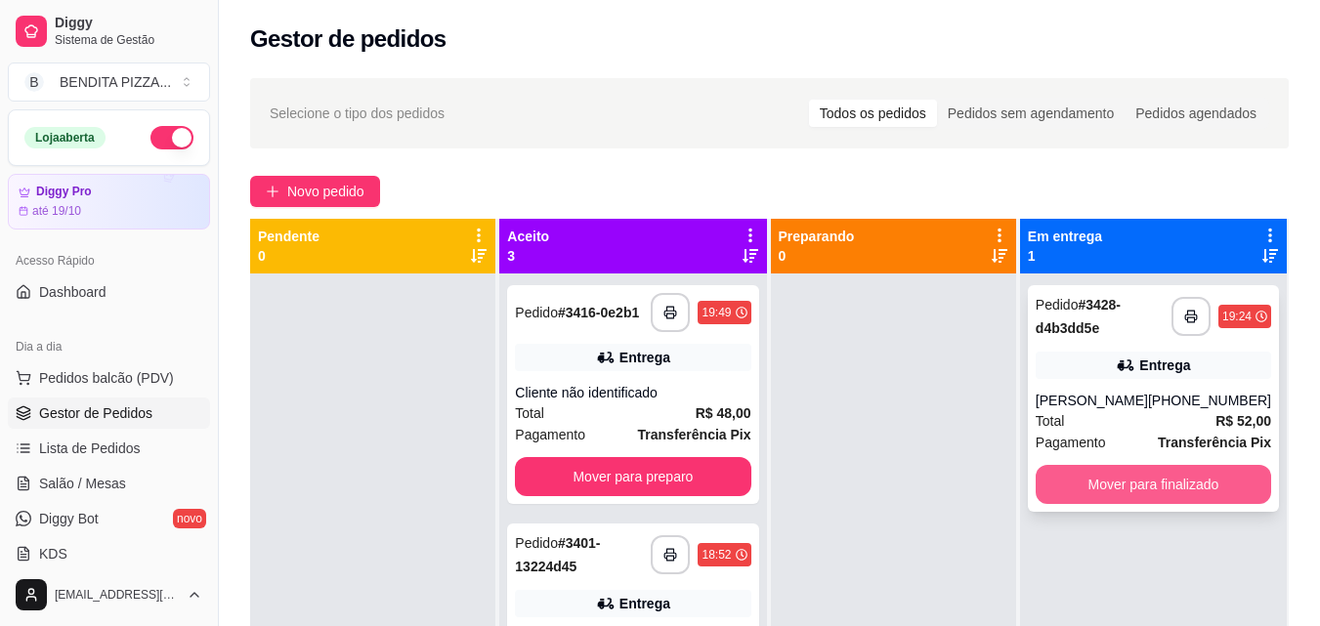
click at [1117, 490] on button "Mover para finalizado" at bounding box center [1153, 484] width 235 height 39
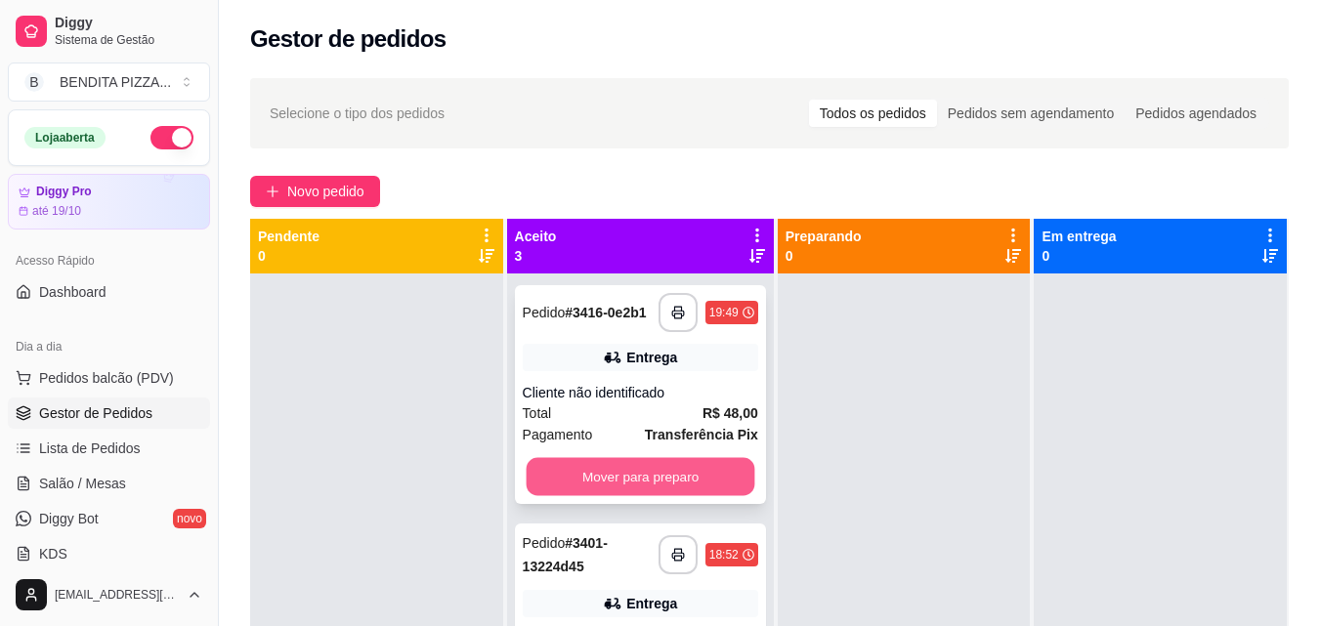
click at [624, 470] on button "Mover para preparo" at bounding box center [640, 477] width 229 height 38
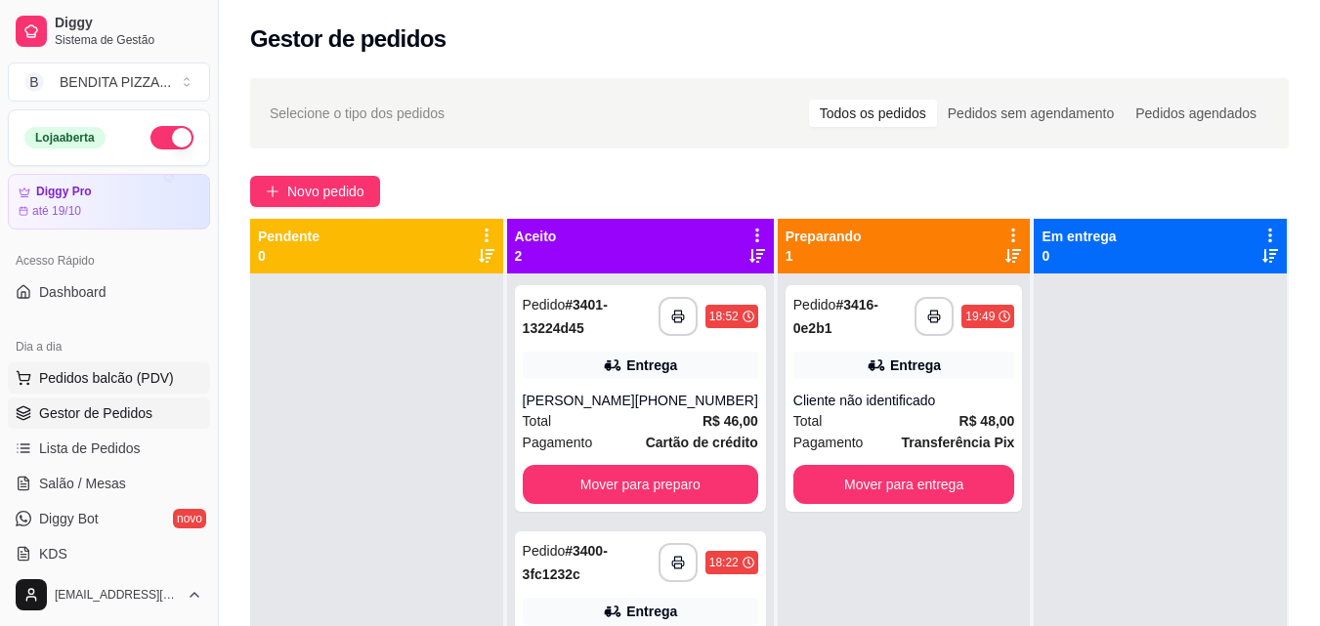
click at [124, 375] on span "Pedidos balcão (PDV)" at bounding box center [106, 378] width 135 height 20
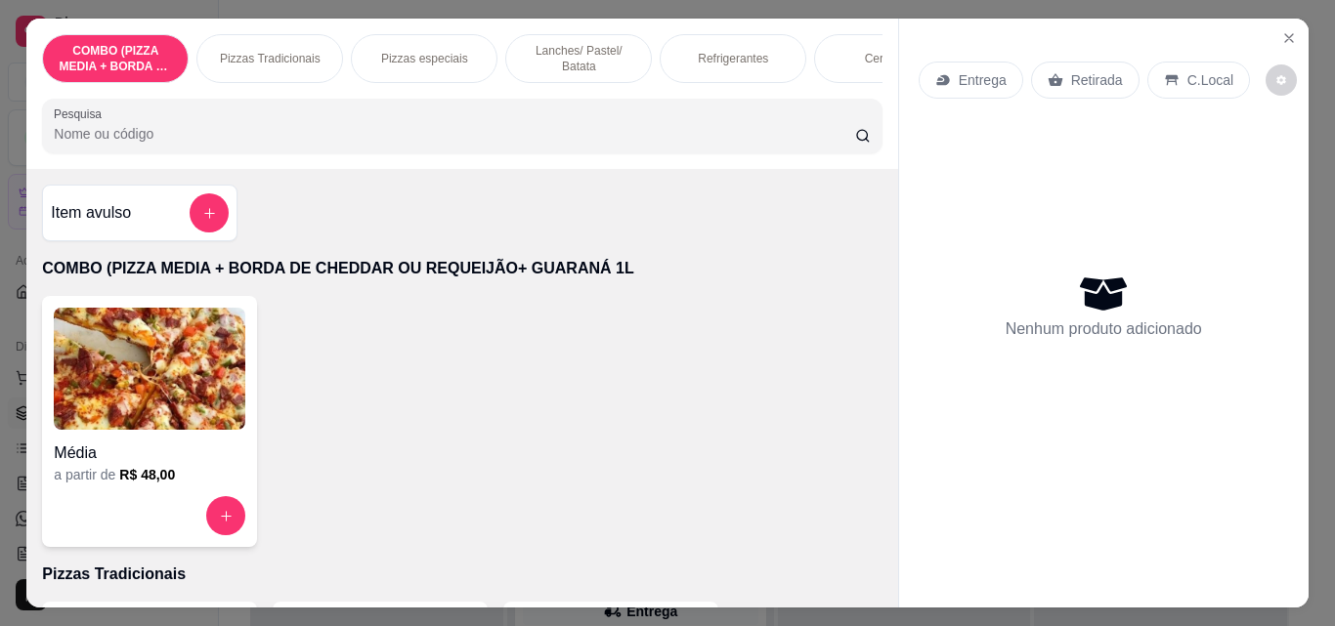
click at [550, 45] on p "Lanches/ Pastel/ Batata" at bounding box center [578, 58] width 113 height 31
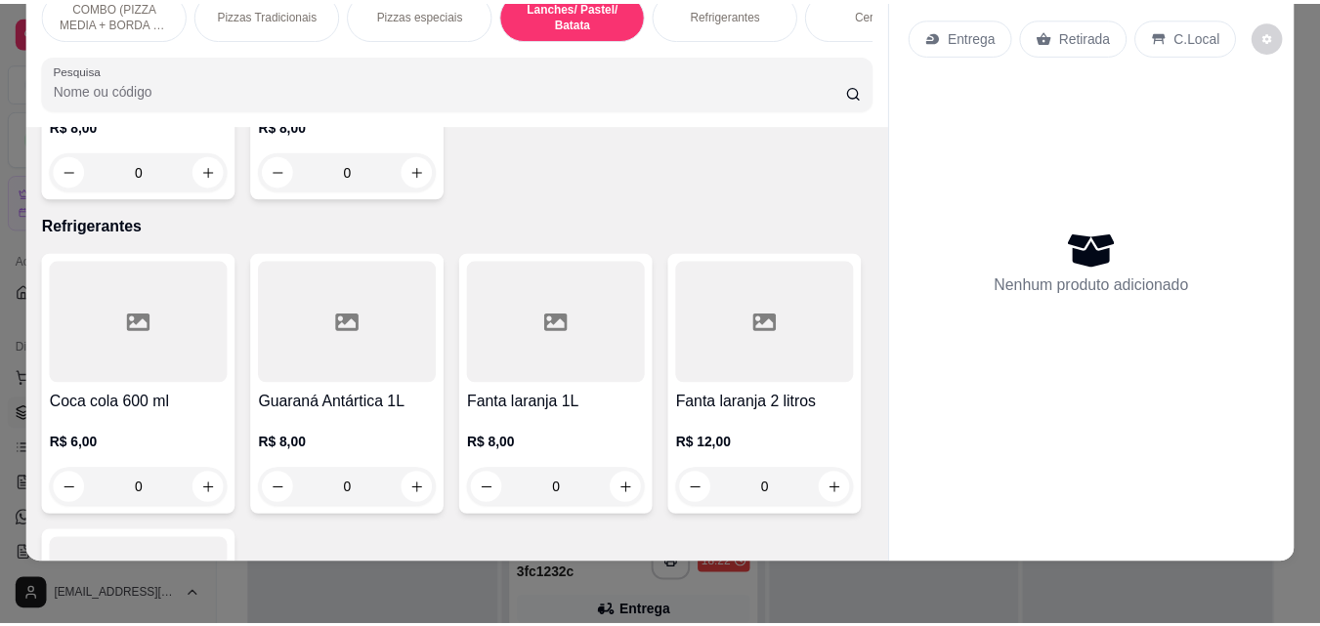
scroll to position [2280, 0]
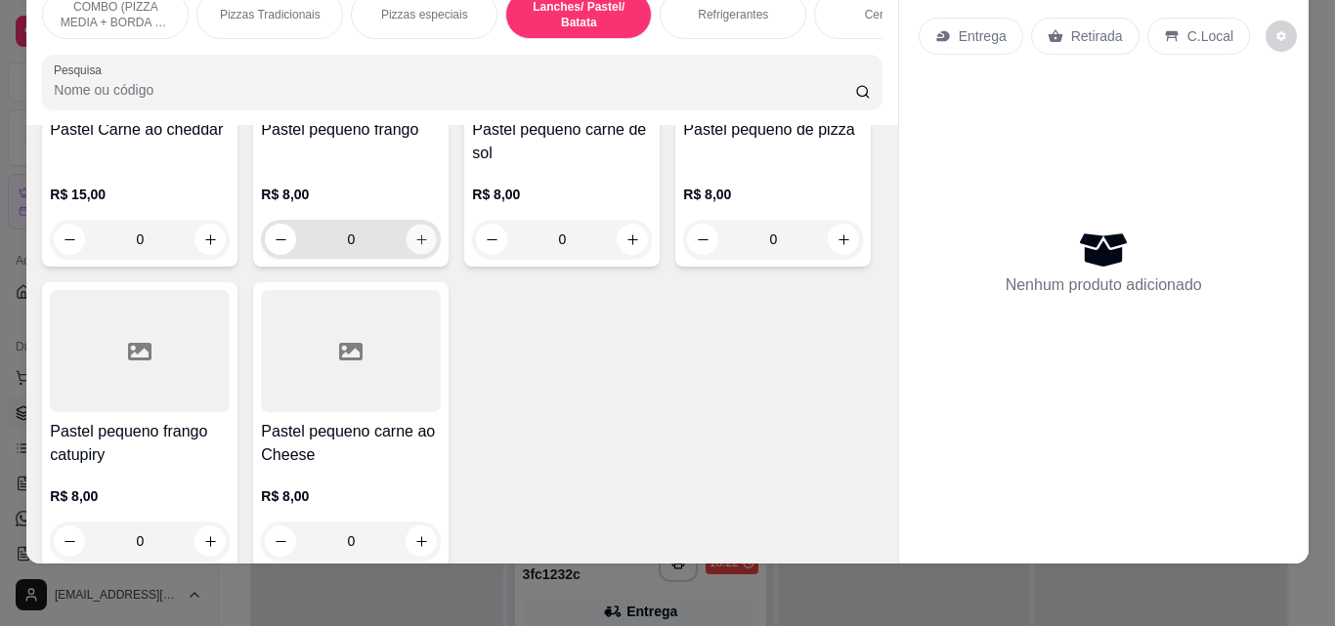
click at [414, 247] on icon "increase-product-quantity" at bounding box center [421, 240] width 15 height 15
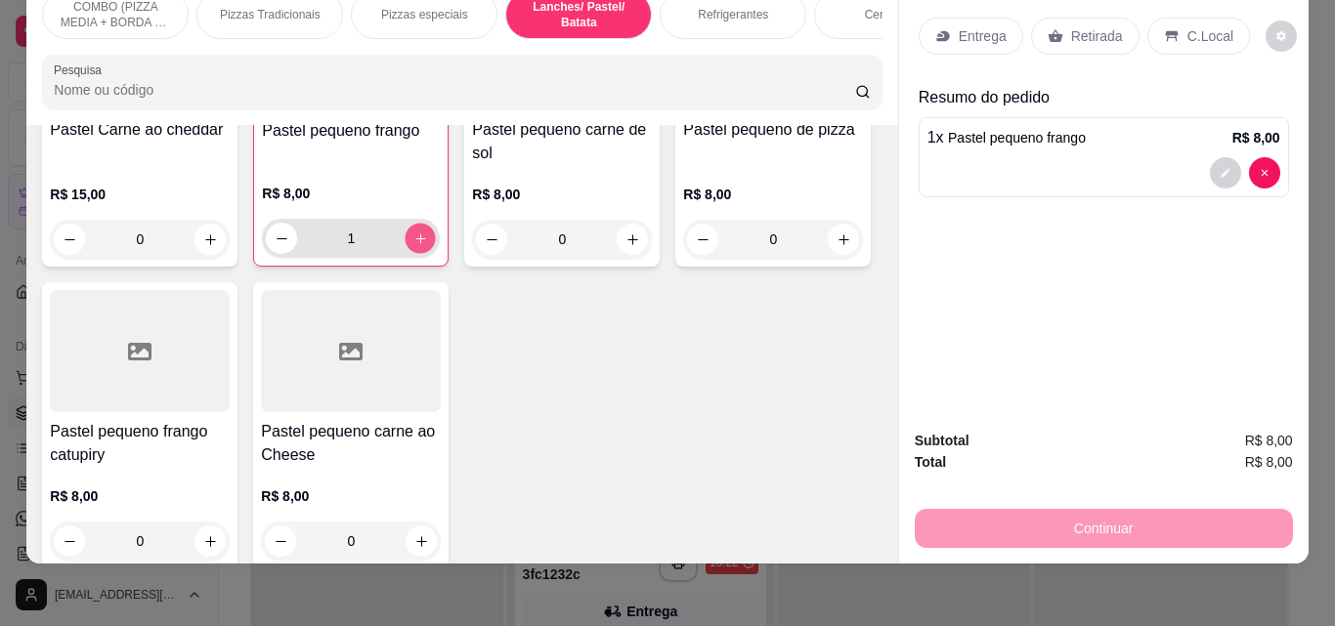
click at [413, 246] on icon "increase-product-quantity" at bounding box center [420, 239] width 15 height 15
type input "2"
click at [937, 18] on div "Entrega" at bounding box center [970, 36] width 105 height 37
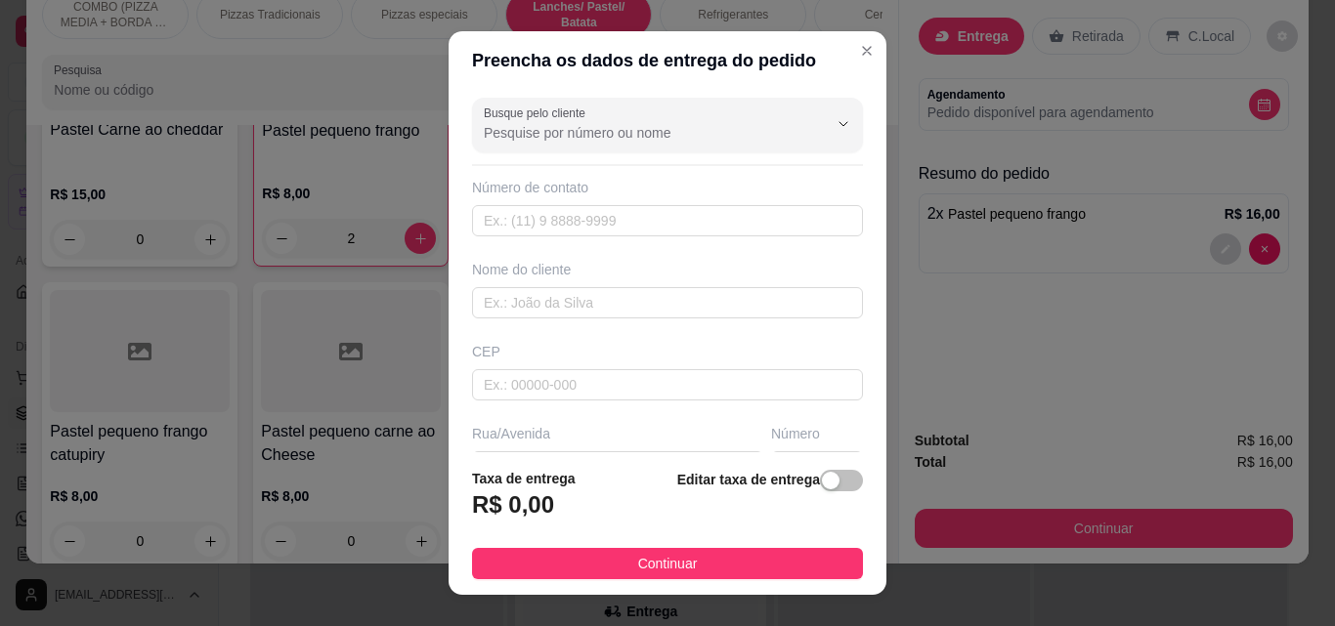
click at [721, 579] on footer "Taxa de entrega R$ 0,00 Editar taxa de entrega Continuar" at bounding box center [667, 523] width 438 height 143
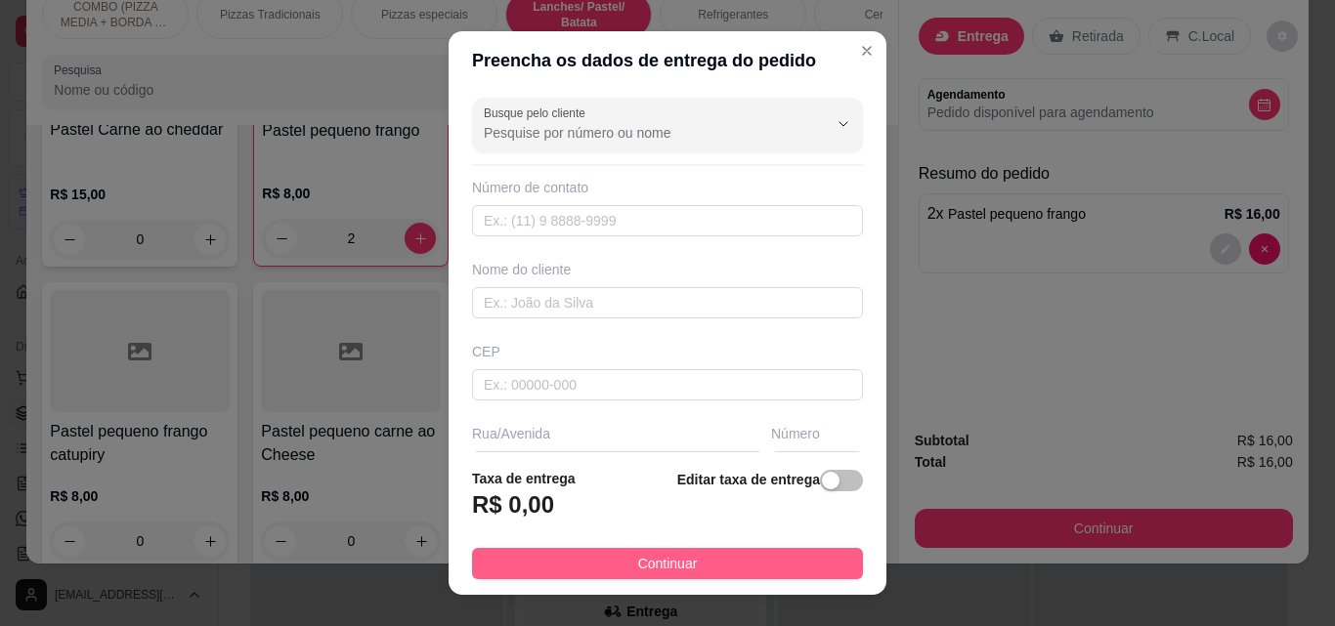
click at [721, 571] on button "Continuar" at bounding box center [667, 563] width 391 height 31
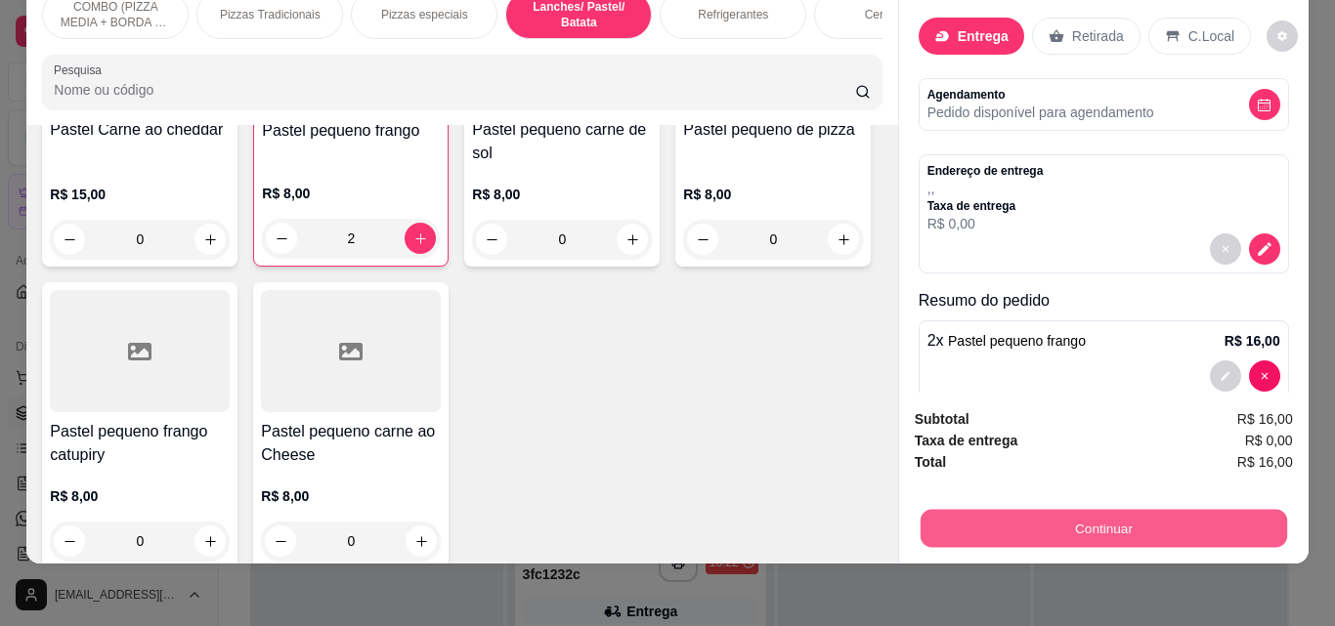
click at [1105, 509] on button "Continuar" at bounding box center [1102, 528] width 366 height 38
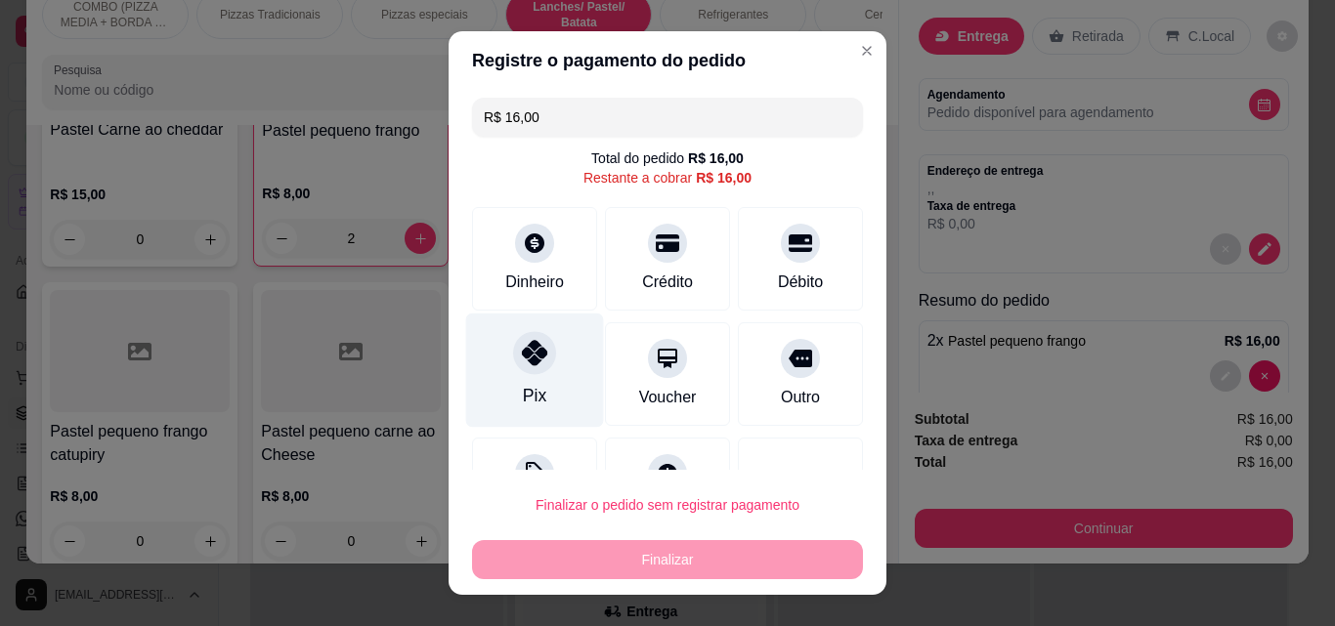
click at [513, 367] on div at bounding box center [534, 352] width 43 height 43
type input "R$ 0,00"
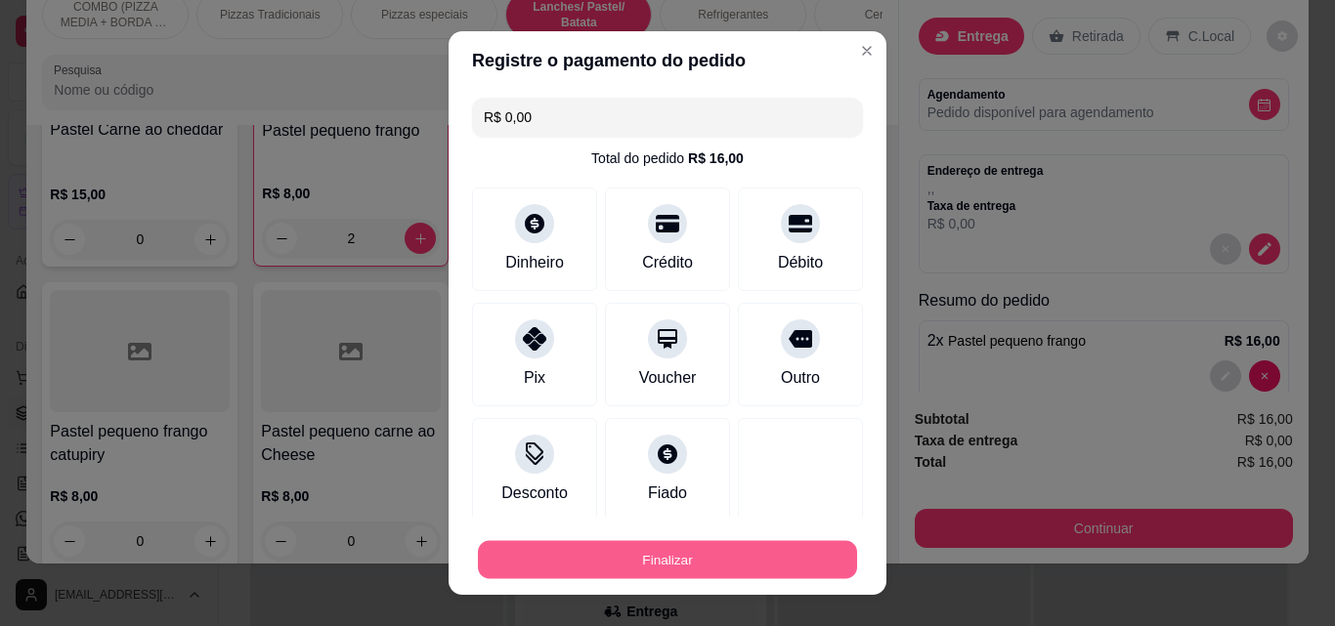
click at [684, 548] on button "Finalizar" at bounding box center [667, 560] width 379 height 38
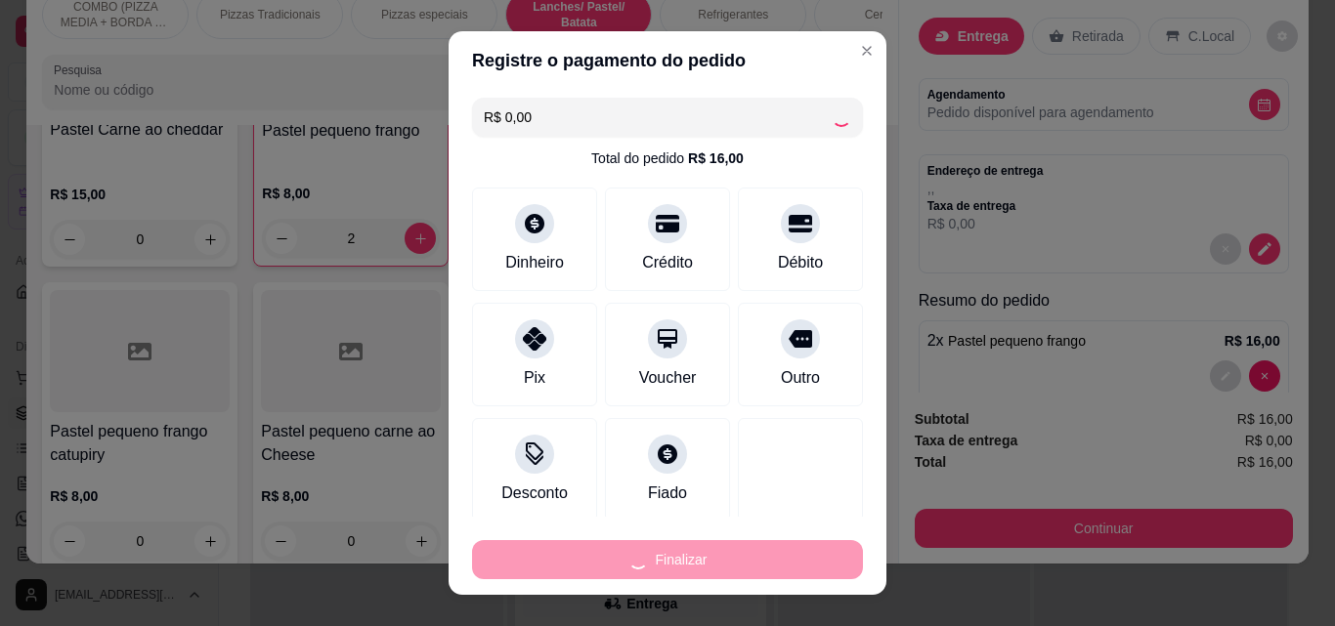
type input "0"
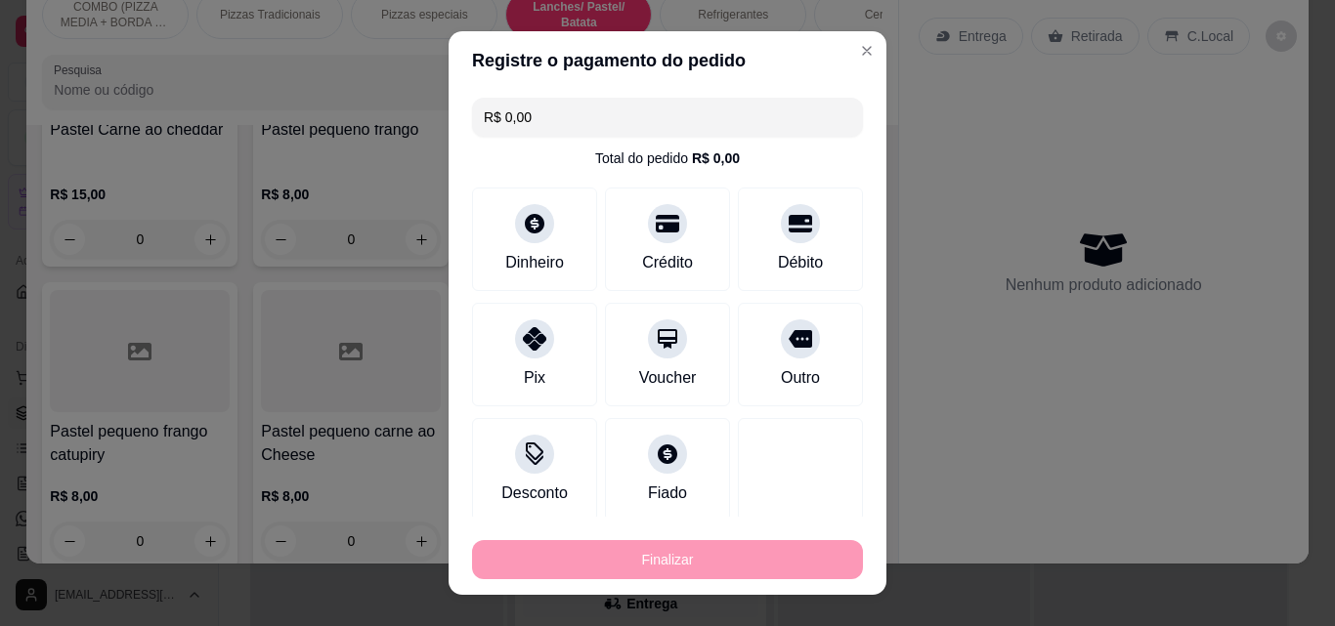
type input "-R$ 16,00"
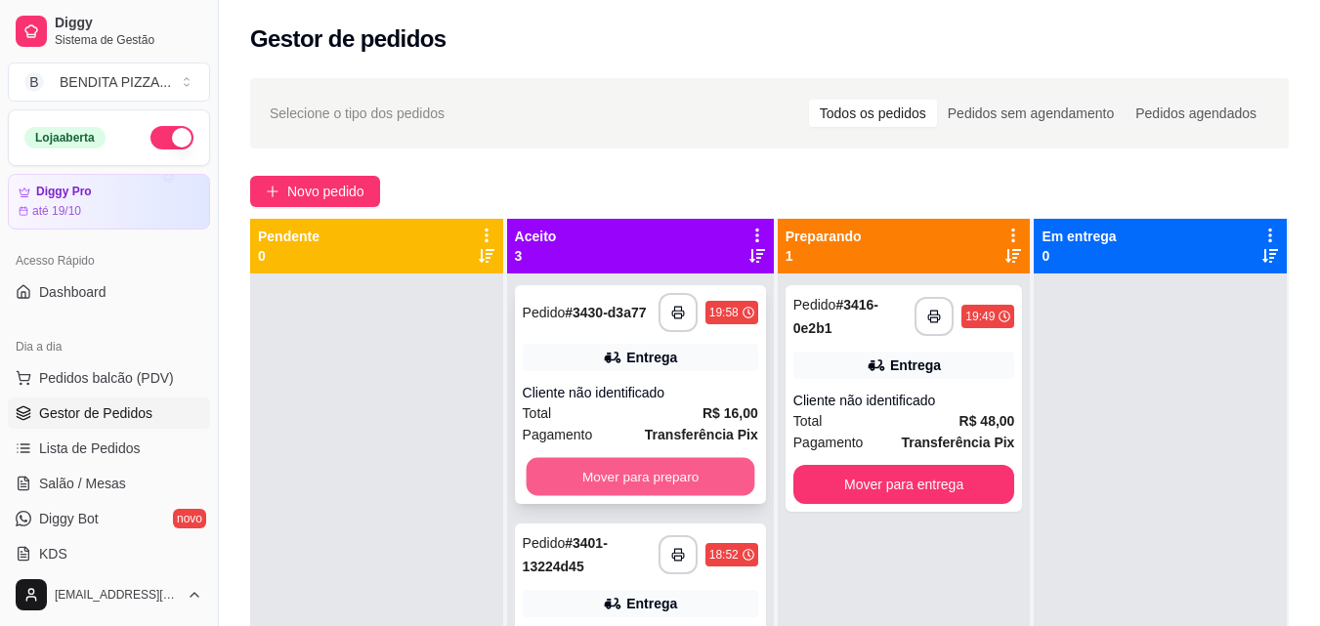
click at [628, 494] on button "Mover para preparo" at bounding box center [640, 477] width 229 height 38
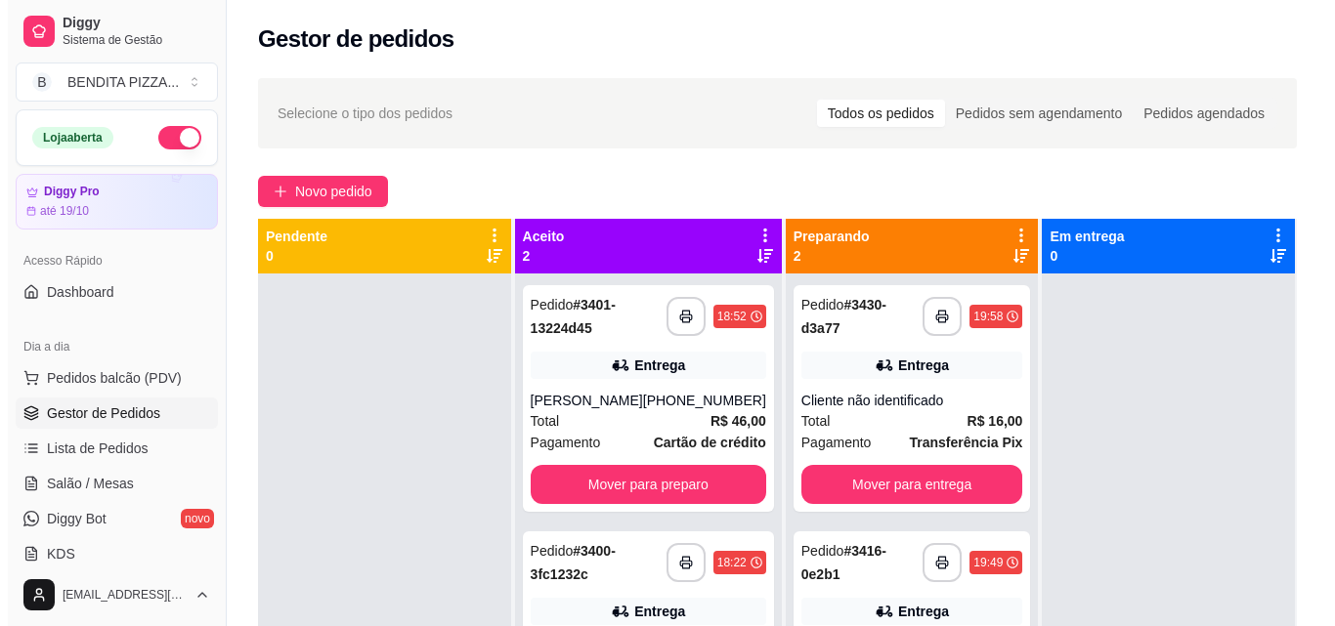
scroll to position [298, 0]
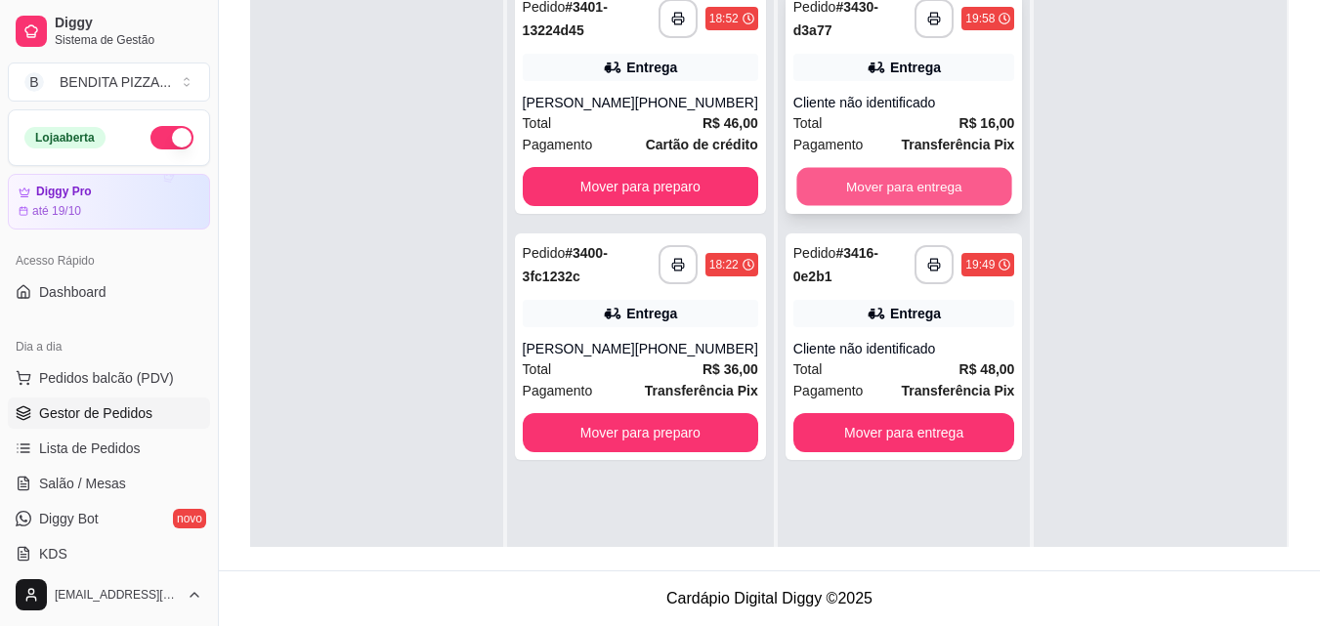
click at [901, 191] on button "Mover para entrega" at bounding box center [903, 187] width 215 height 38
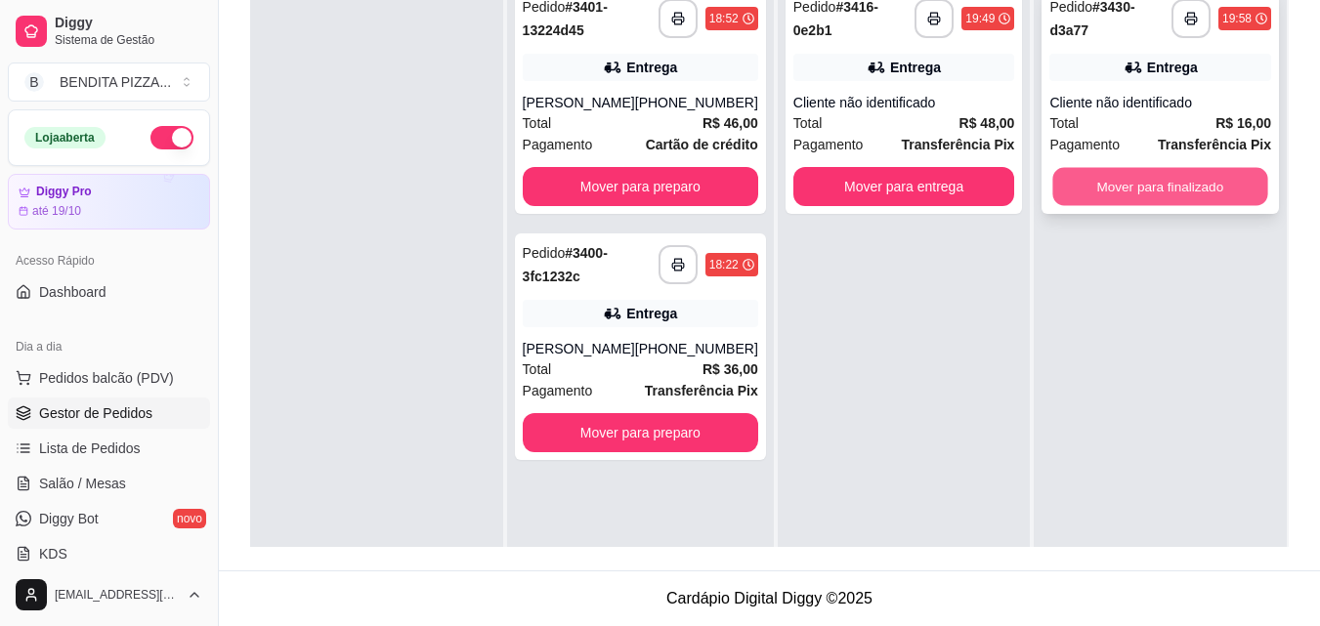
click at [1133, 180] on button "Mover para finalizado" at bounding box center [1160, 187] width 215 height 38
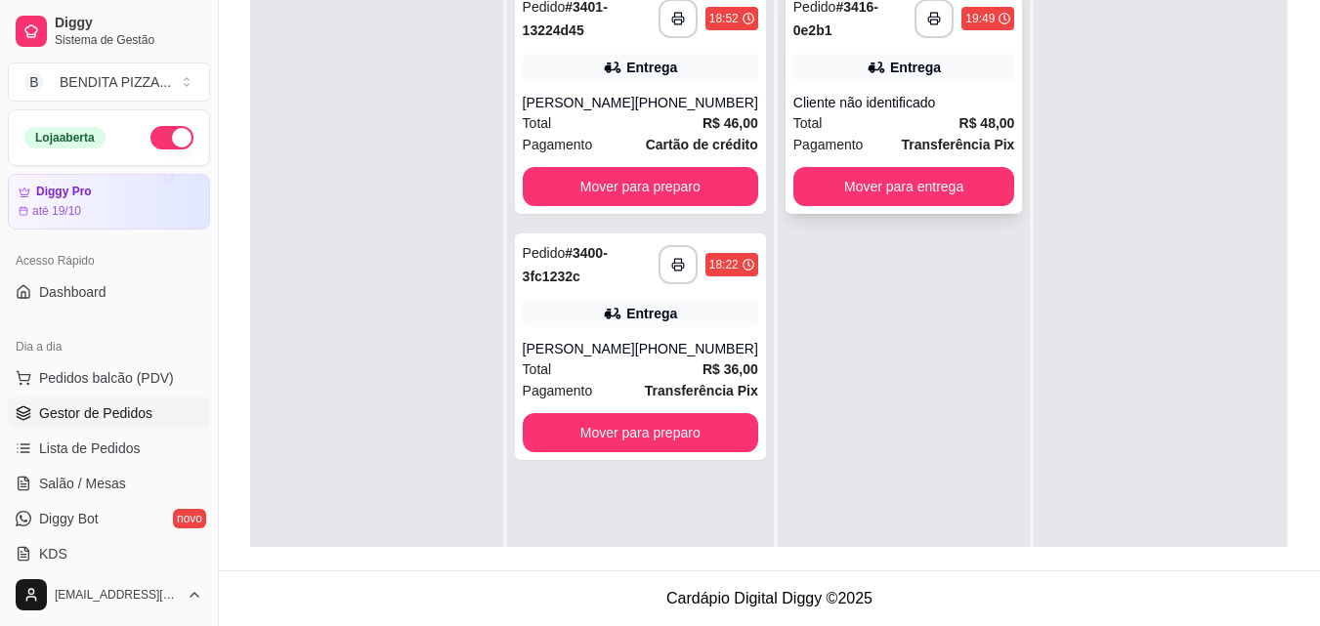
click at [888, 106] on div "Cliente não identificado" at bounding box center [904, 103] width 222 height 20
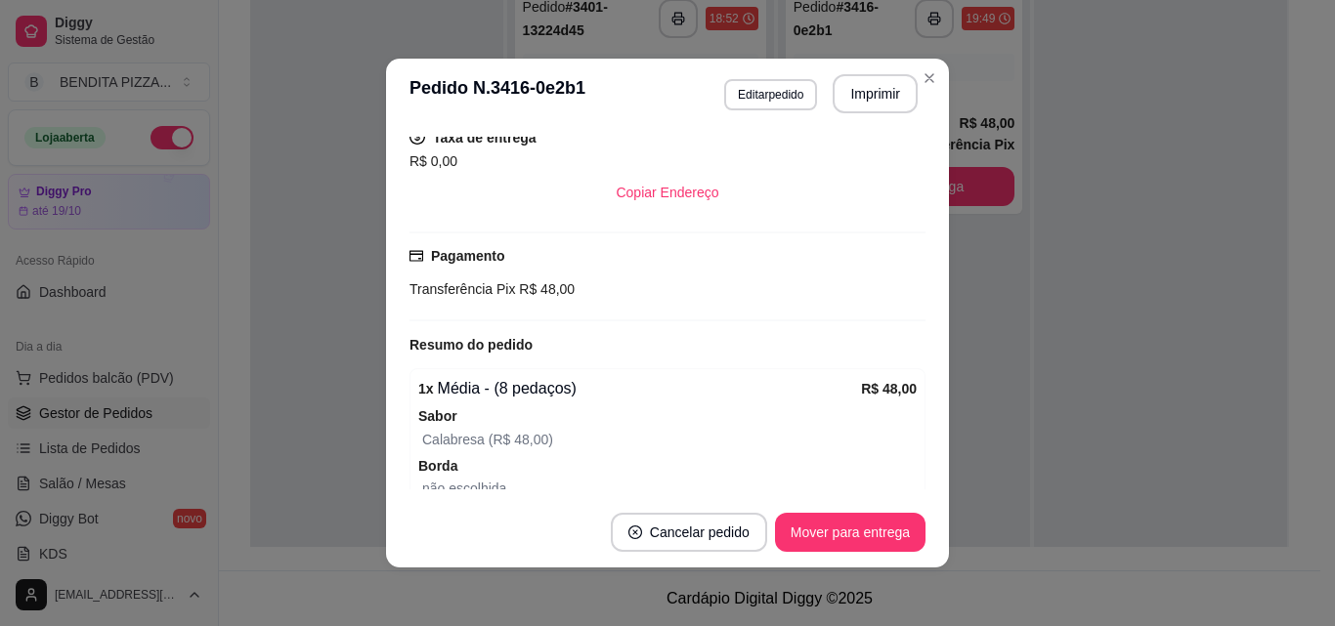
scroll to position [369, 0]
